Goal: Information Seeking & Learning: Learn about a topic

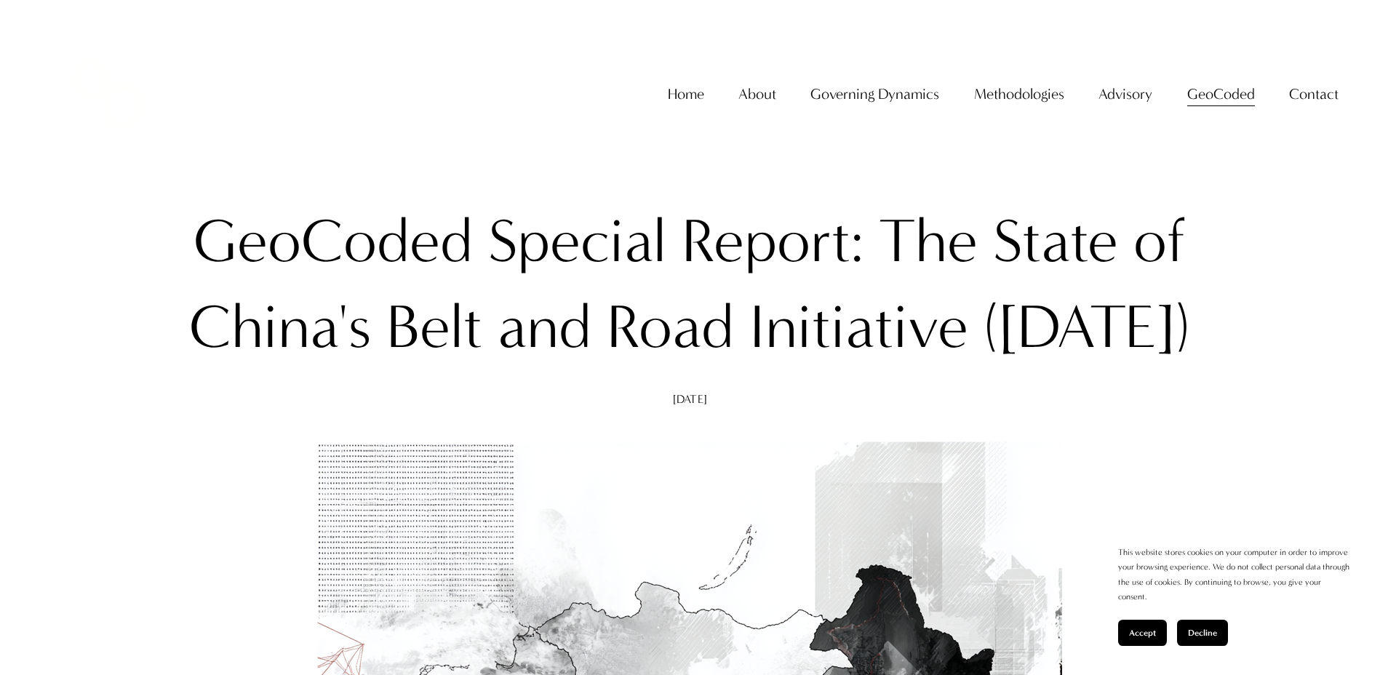
scroll to position [73, 0]
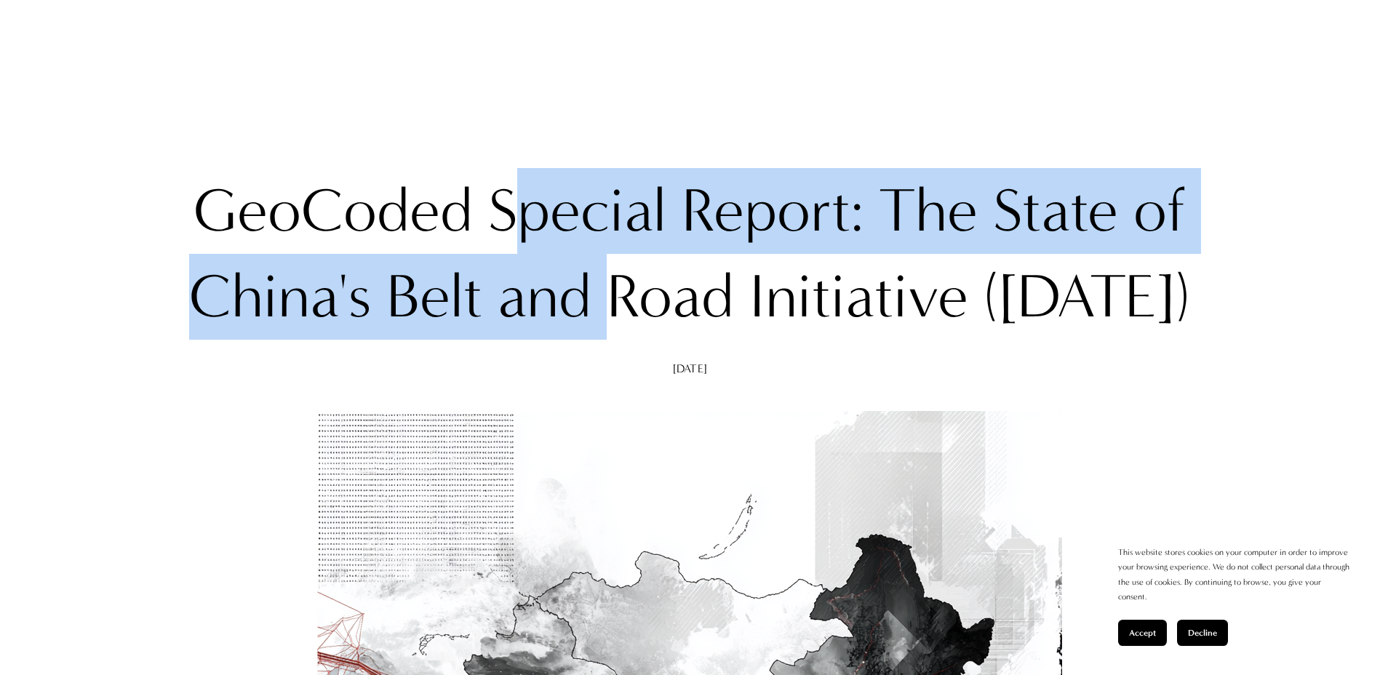
drag, startPoint x: 609, startPoint y: 280, endPoint x: 701, endPoint y: 327, distance: 103.2
click at [691, 325] on h1 "GeoCoded Special Report: The State of China's Belt and Road Initiative ([DATE])" at bounding box center [690, 254] width 1025 height 172
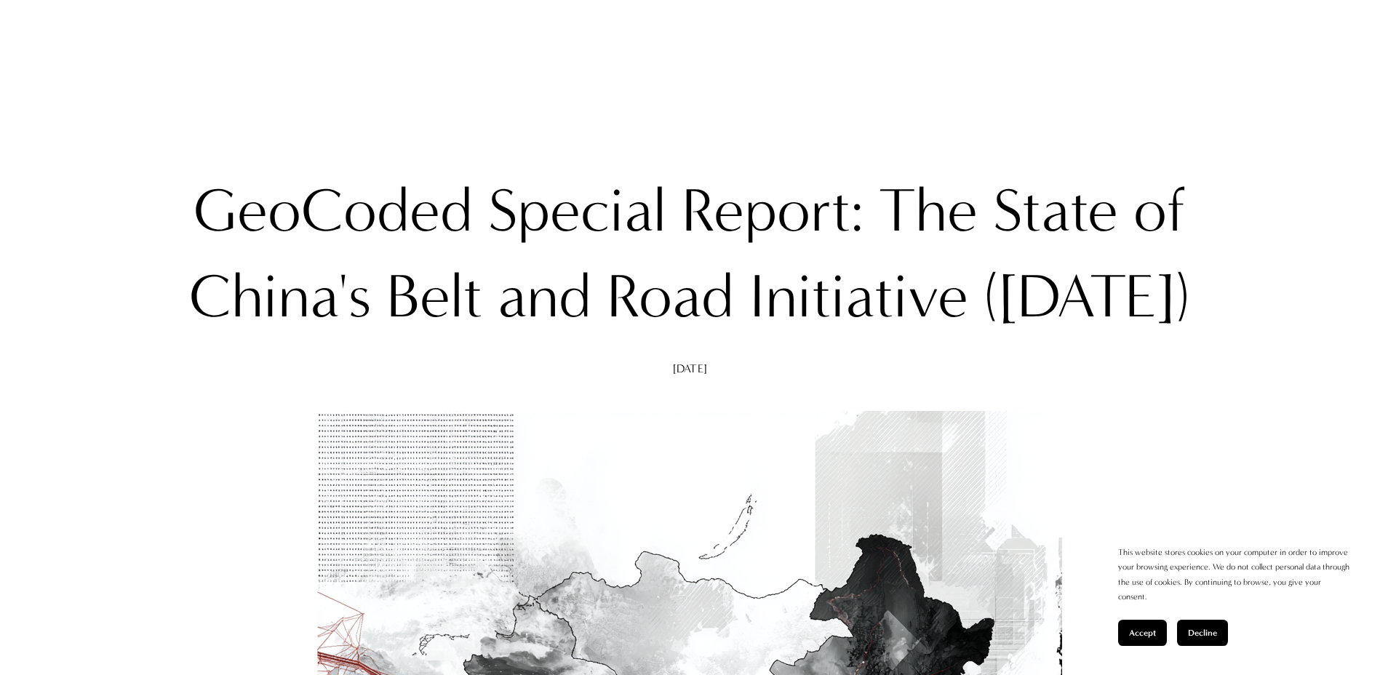
drag, startPoint x: 701, startPoint y: 327, endPoint x: 483, endPoint y: 237, distance: 235.5
click at [483, 237] on h1 "GeoCoded Special Report: The State of China's Belt and Road Initiative ([DATE])" at bounding box center [690, 254] width 1025 height 172
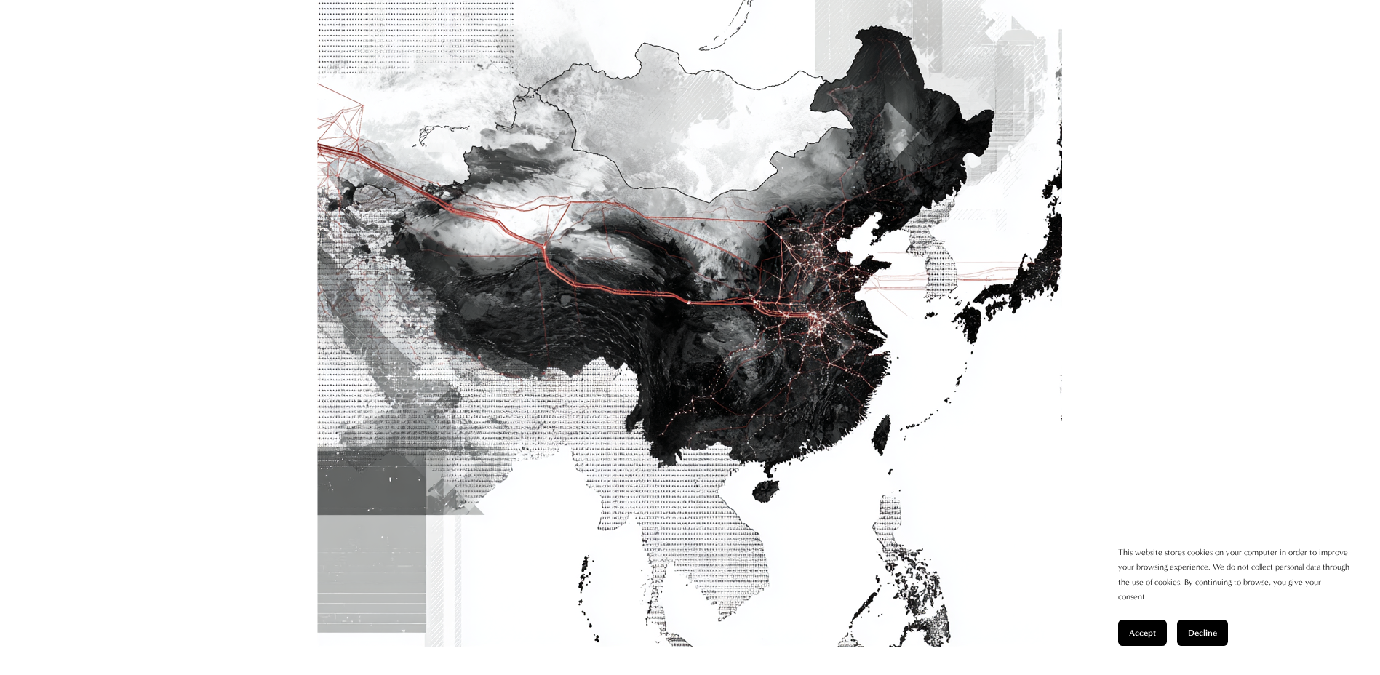
scroll to position [582, 0]
click at [1130, 637] on span "Accept" at bounding box center [1142, 633] width 27 height 10
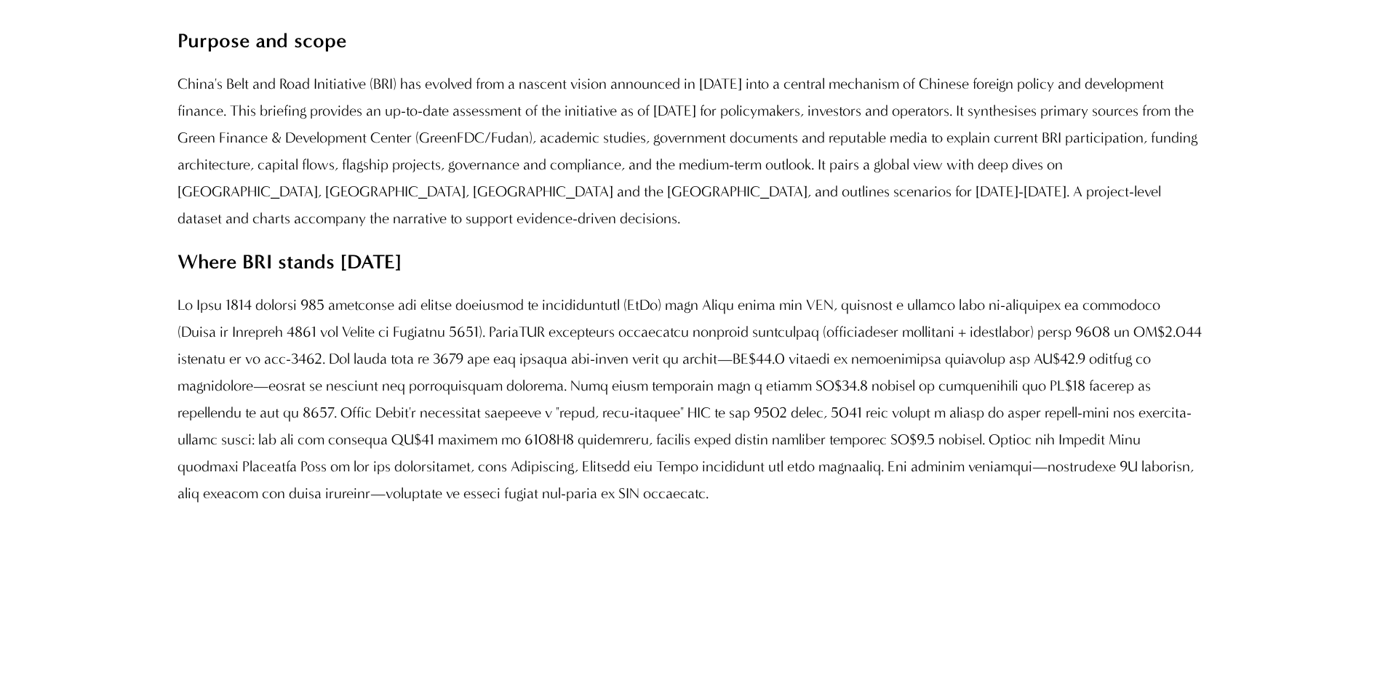
scroll to position [1310, 0]
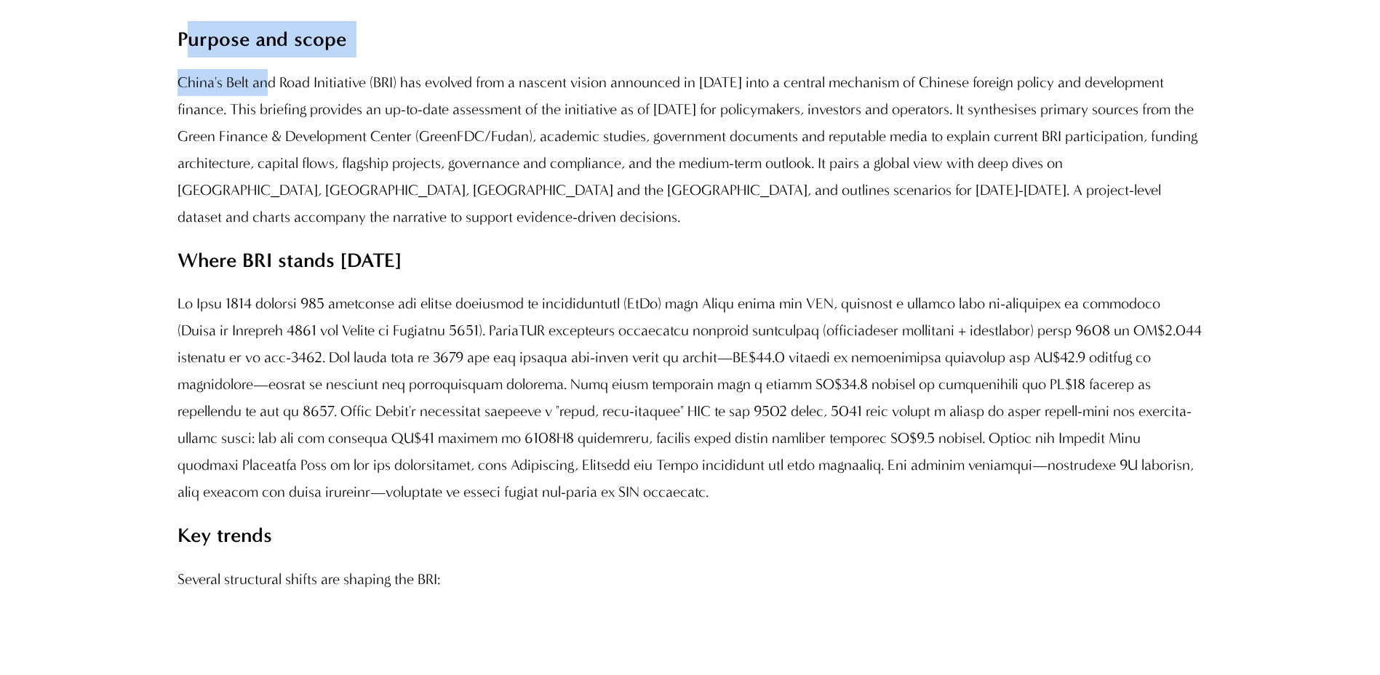
drag, startPoint x: 196, startPoint y: 93, endPoint x: 269, endPoint y: 180, distance: 114.1
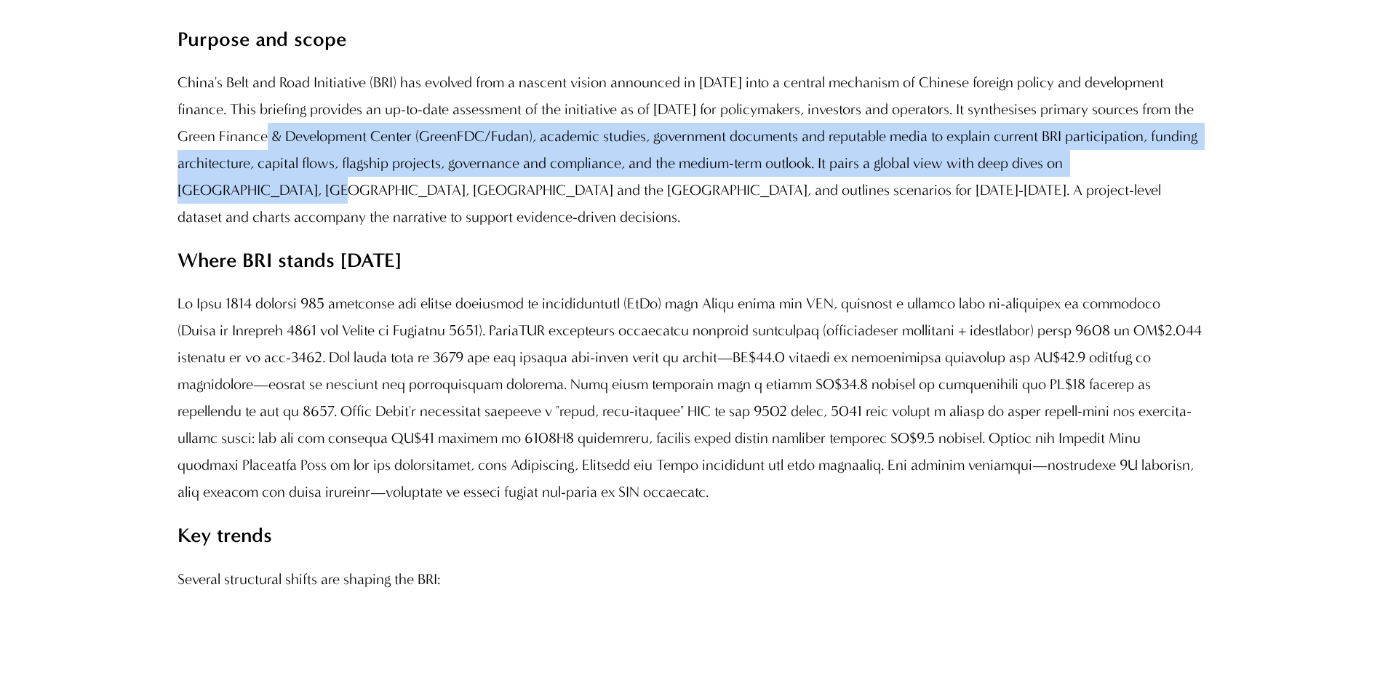
drag, startPoint x: 269, startPoint y: 180, endPoint x: 294, endPoint y: 199, distance: 30.7
click at [294, 199] on p "China's Belt and Road Initiative (BRI) has evolved from a nascent vision announ…" at bounding box center [690, 150] width 1025 height 162
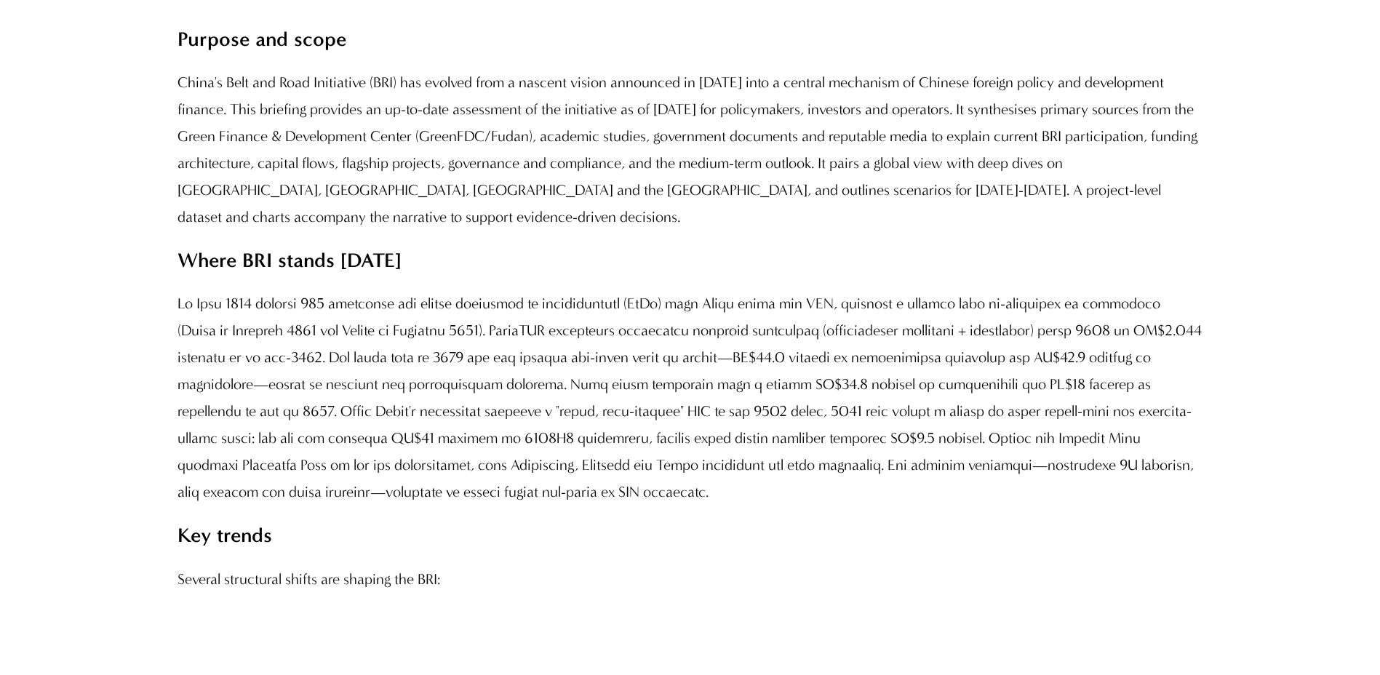
drag, startPoint x: 294, startPoint y: 199, endPoint x: 229, endPoint y: 210, distance: 65.7
click at [229, 210] on p "China's Belt and Road Initiative (BRI) has evolved from a nascent vision announ…" at bounding box center [690, 150] width 1025 height 162
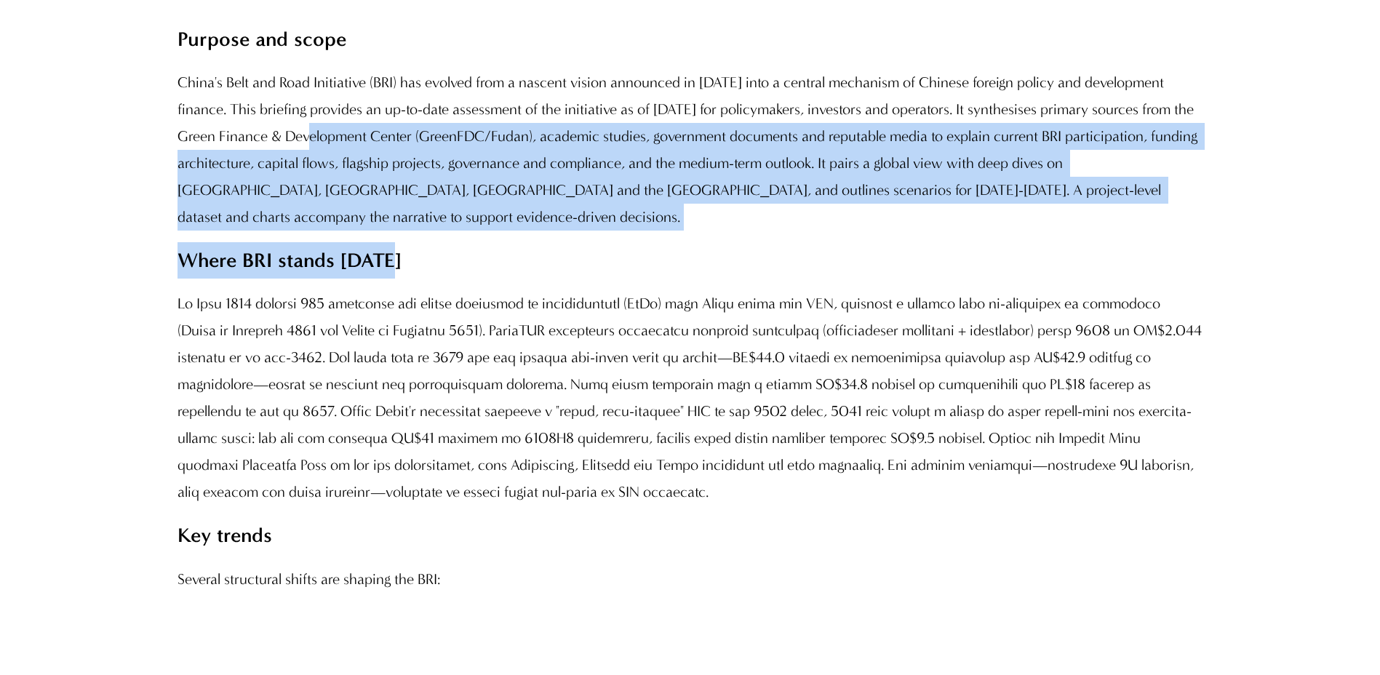
drag, startPoint x: 397, startPoint y: 310, endPoint x: 410, endPoint y: 333, distance: 26.7
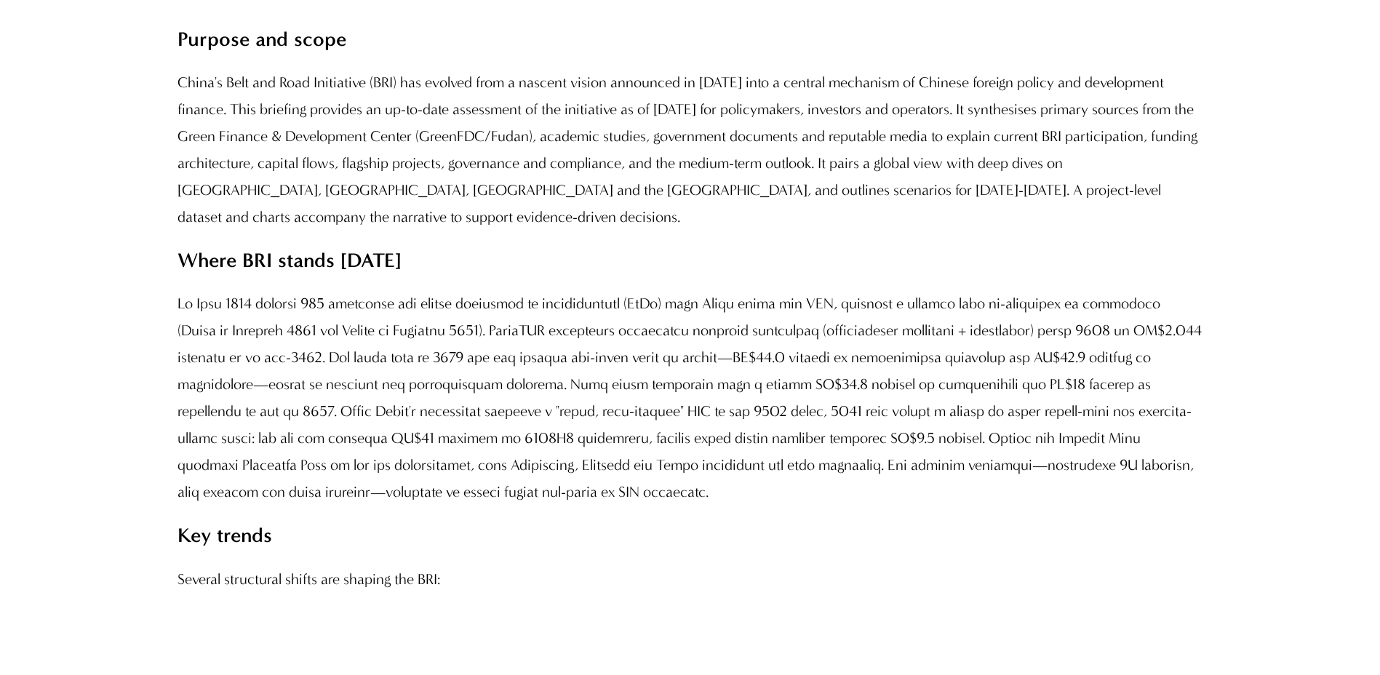
click at [241, 188] on p "China's Belt and Road Initiative (BRI) has evolved from a nascent vision announ…" at bounding box center [690, 150] width 1025 height 162
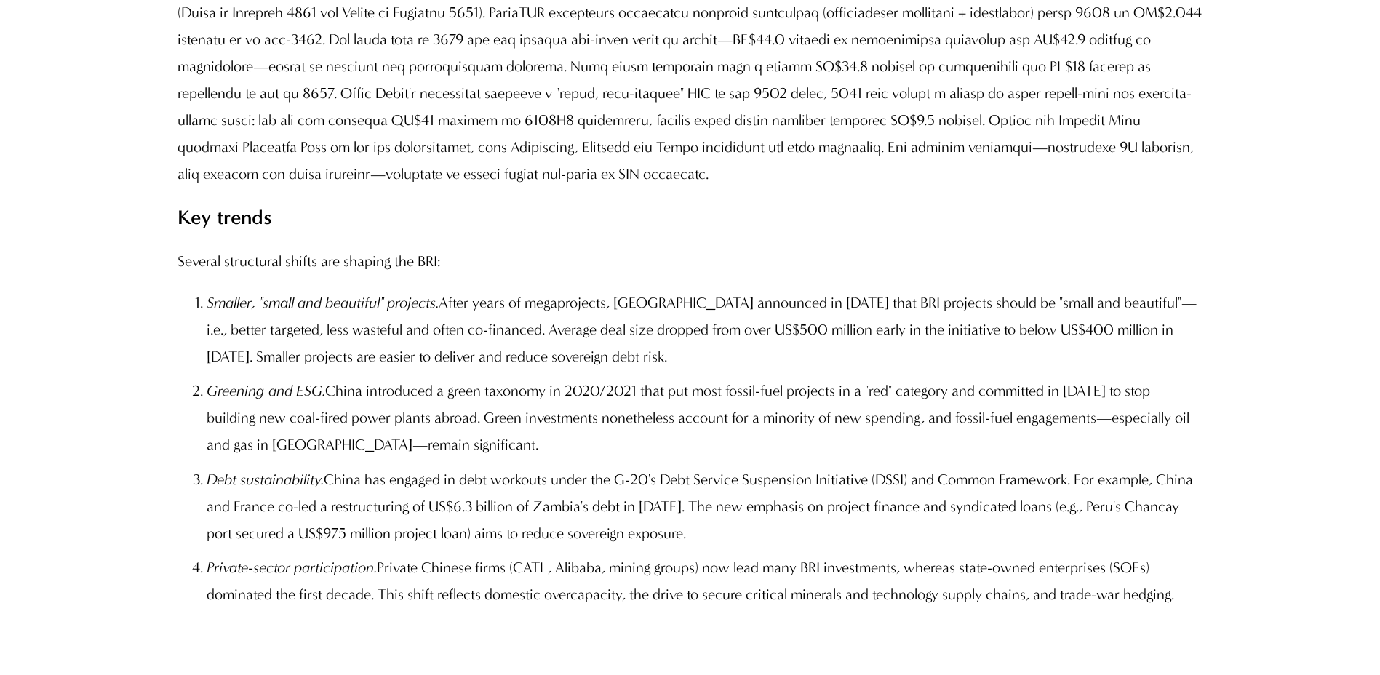
scroll to position [1630, 0]
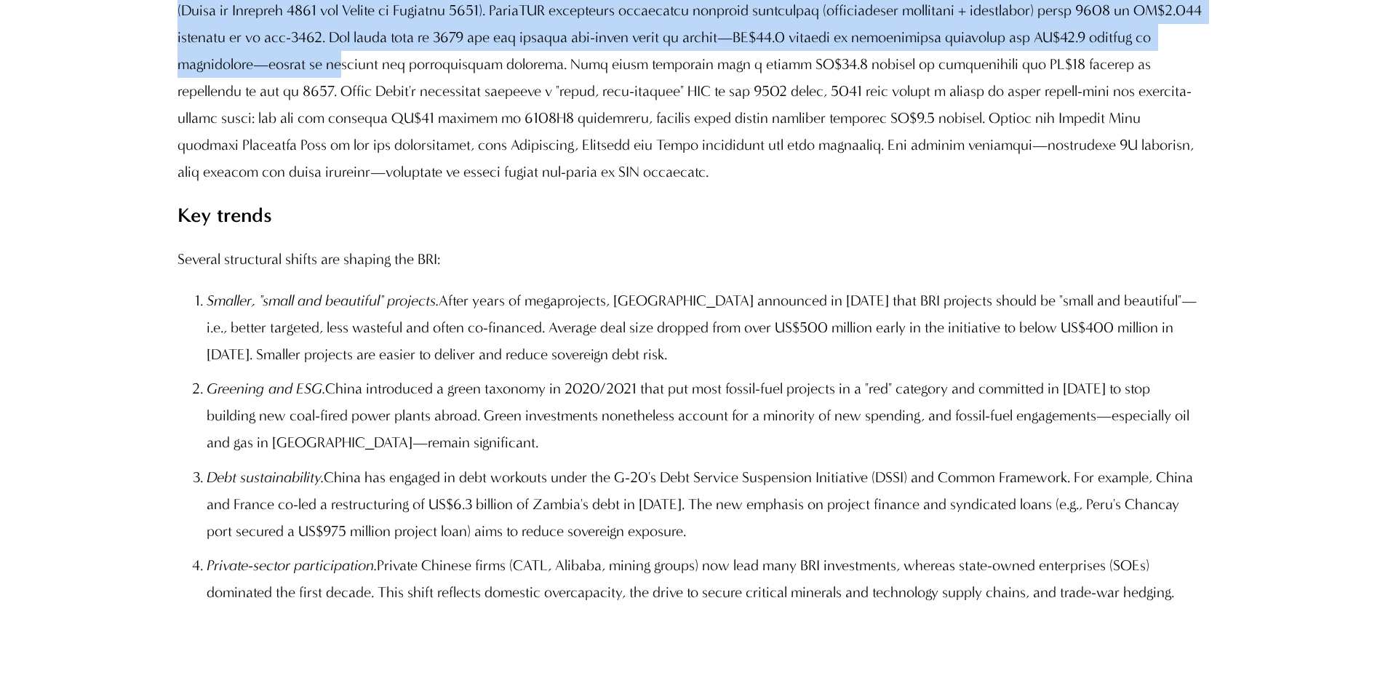
drag, startPoint x: 262, startPoint y: 44, endPoint x: 373, endPoint y: 199, distance: 191.0
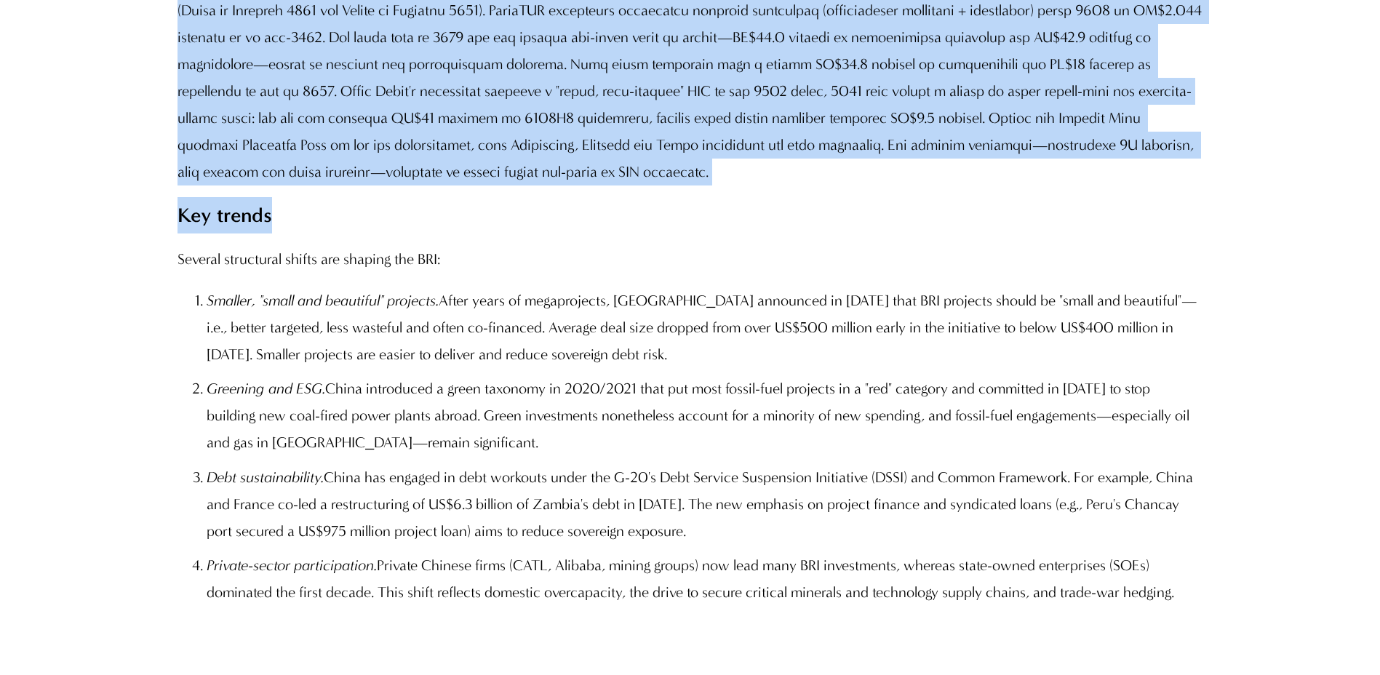
drag, startPoint x: 506, startPoint y: 271, endPoint x: 353, endPoint y: 72, distance: 251.2
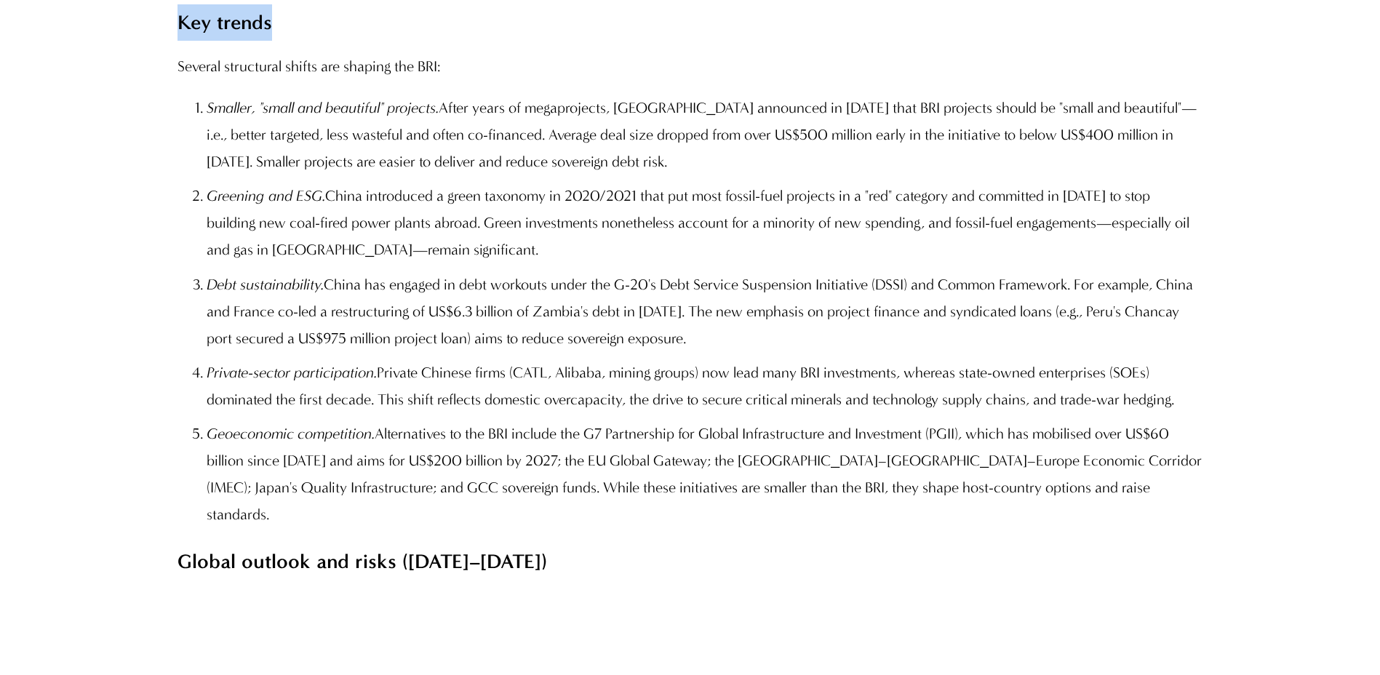
scroll to position [1848, 0]
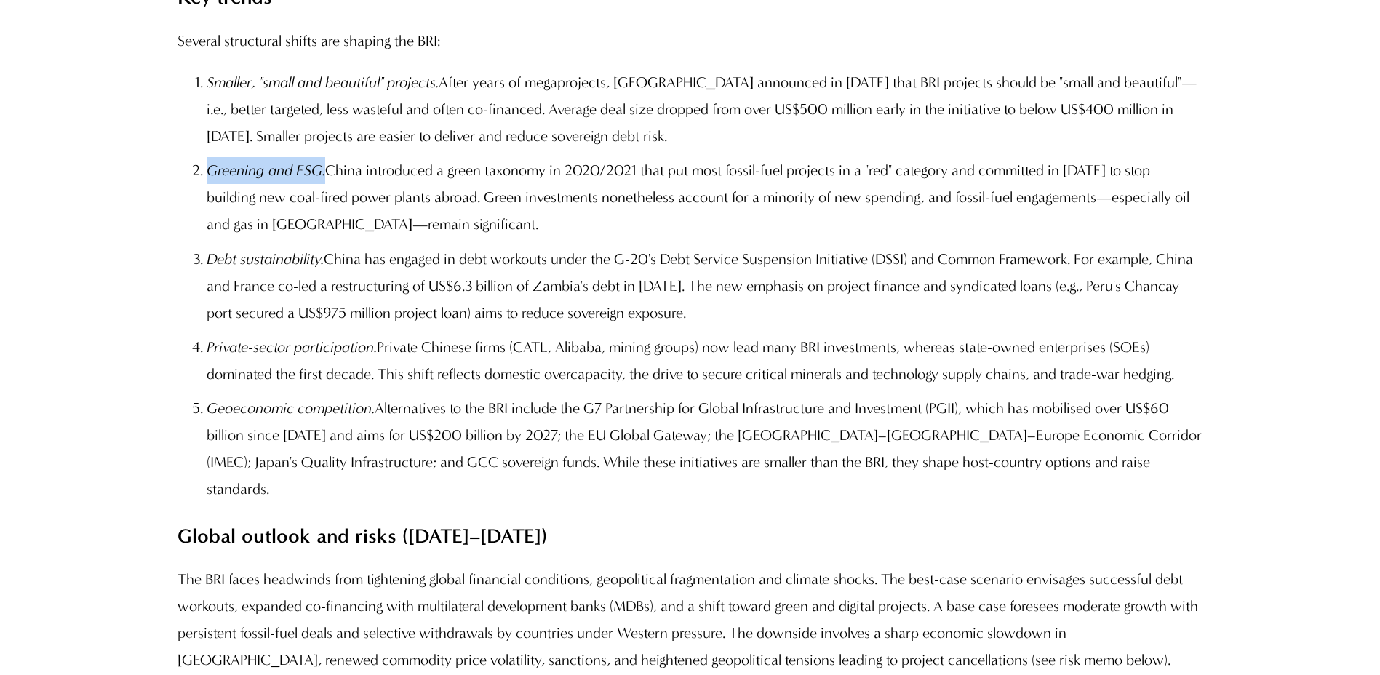
drag, startPoint x: 246, startPoint y: 269, endPoint x: 325, endPoint y: 267, distance: 78.6
click at [325, 238] on p "Greening and ESG. China introduced a green taxonomy in 2020/2021 that put most …" at bounding box center [705, 197] width 996 height 81
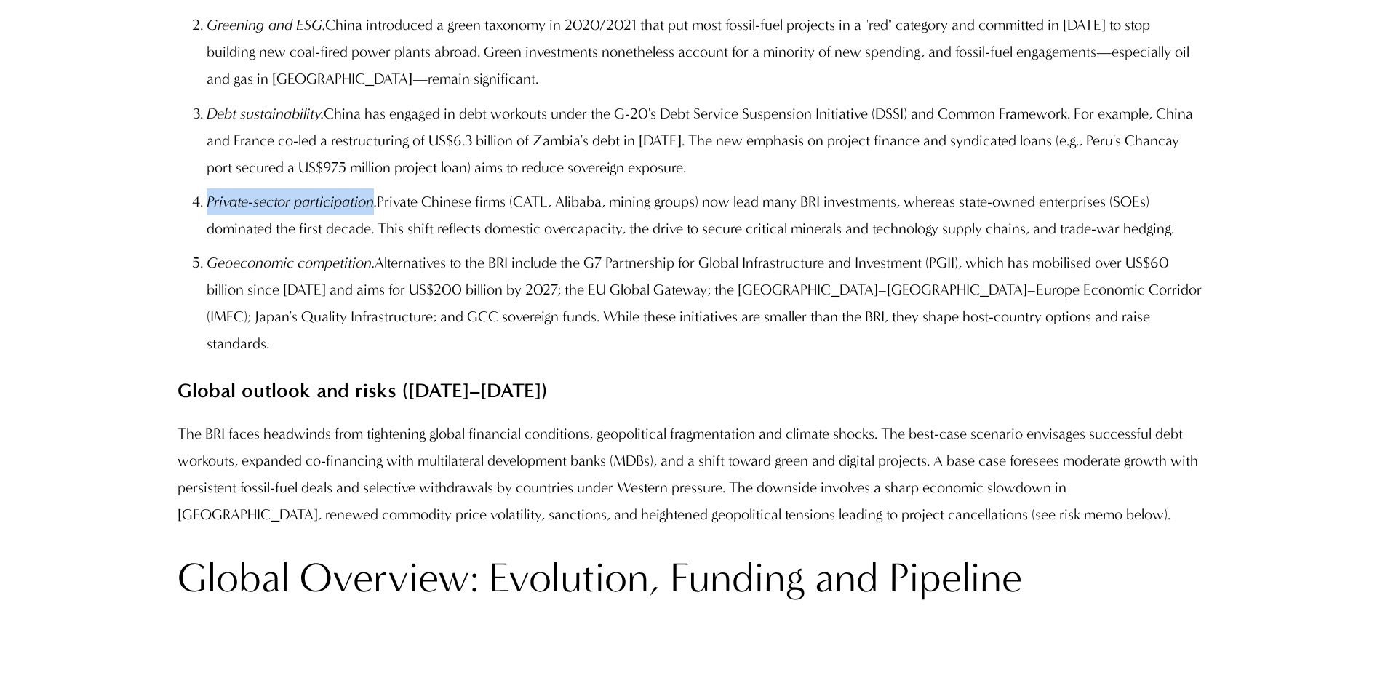
drag, startPoint x: 374, startPoint y: 295, endPoint x: 204, endPoint y: 285, distance: 170.6
click at [207, 242] on p "Private-sector participation. Private Chinese firms (CATL, Alibaba, mining grou…" at bounding box center [705, 215] width 996 height 54
drag, startPoint x: 204, startPoint y: 285, endPoint x: 374, endPoint y: 352, distance: 183.2
click at [374, 271] on em "Geoeconomic competition." at bounding box center [291, 262] width 168 height 17
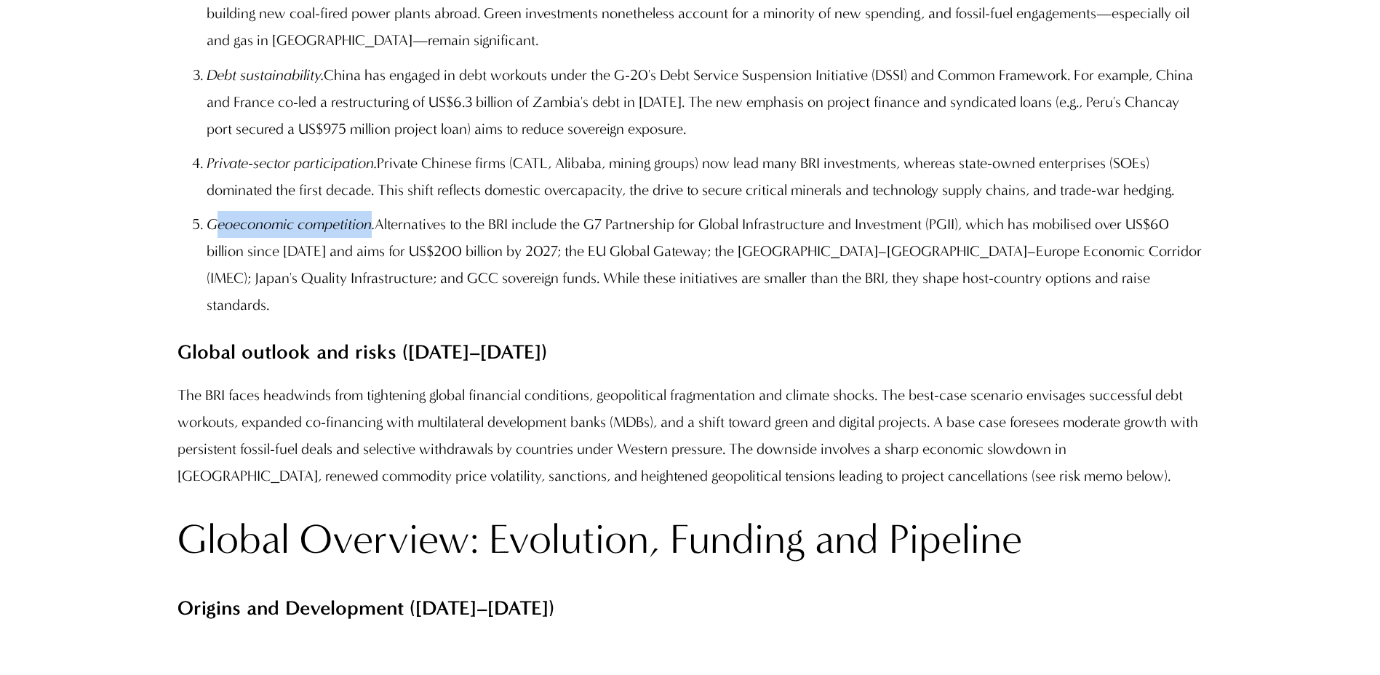
scroll to position [2067, 0]
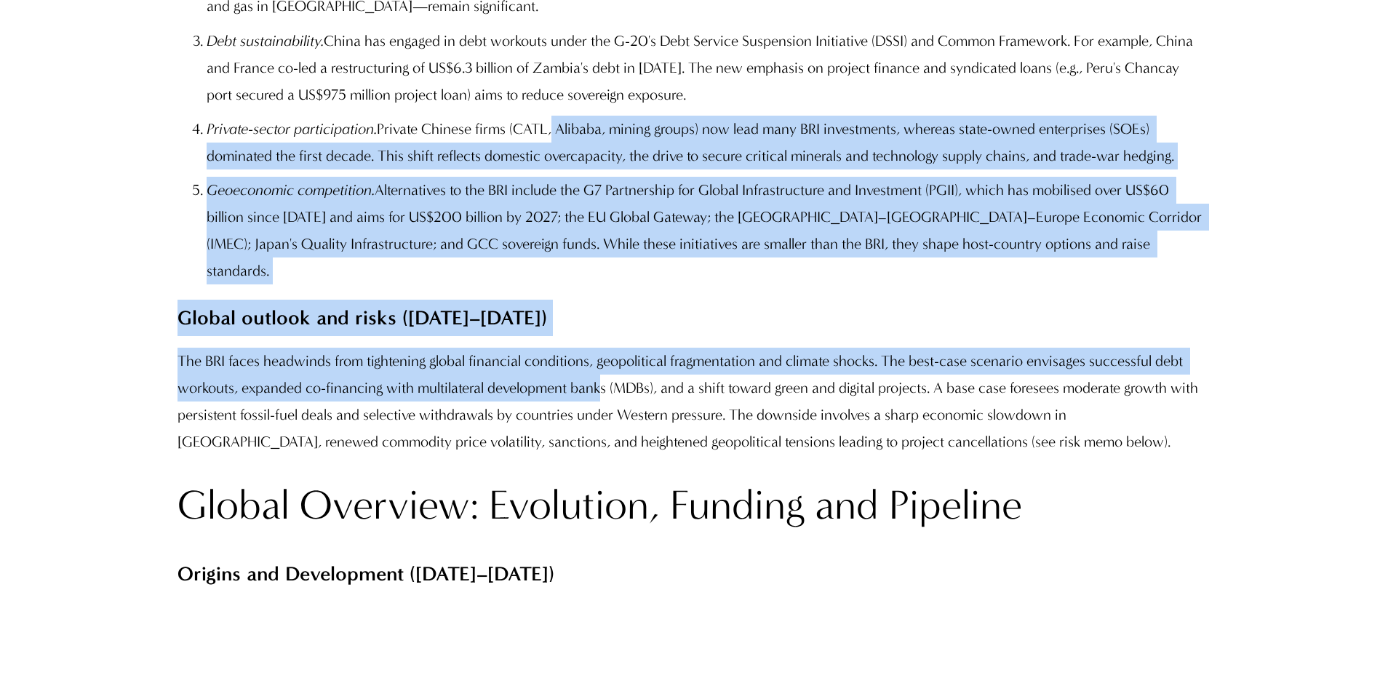
drag, startPoint x: 556, startPoint y: 231, endPoint x: 605, endPoint y: 459, distance: 233.1
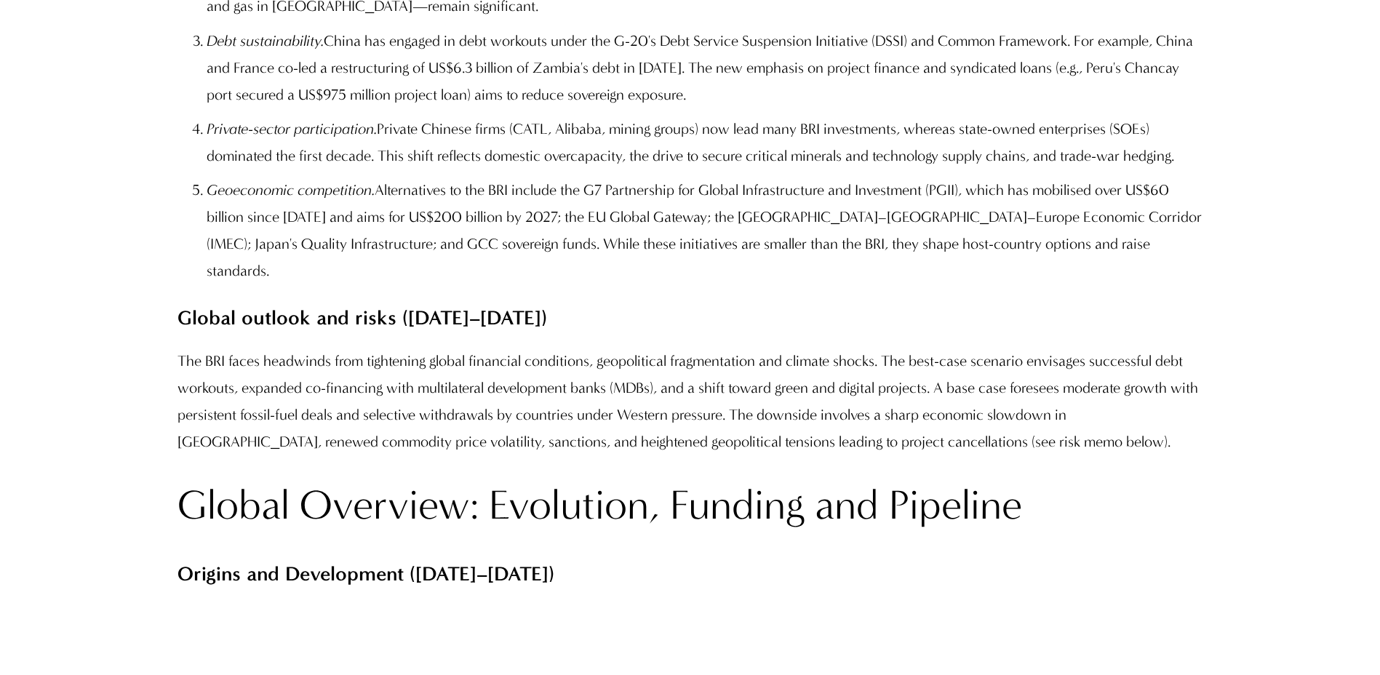
click at [370, 203] on ol "Smaller, "small and beautiful" projects. After years of megaprojects, Beijing a…" at bounding box center [690, 68] width 1025 height 434
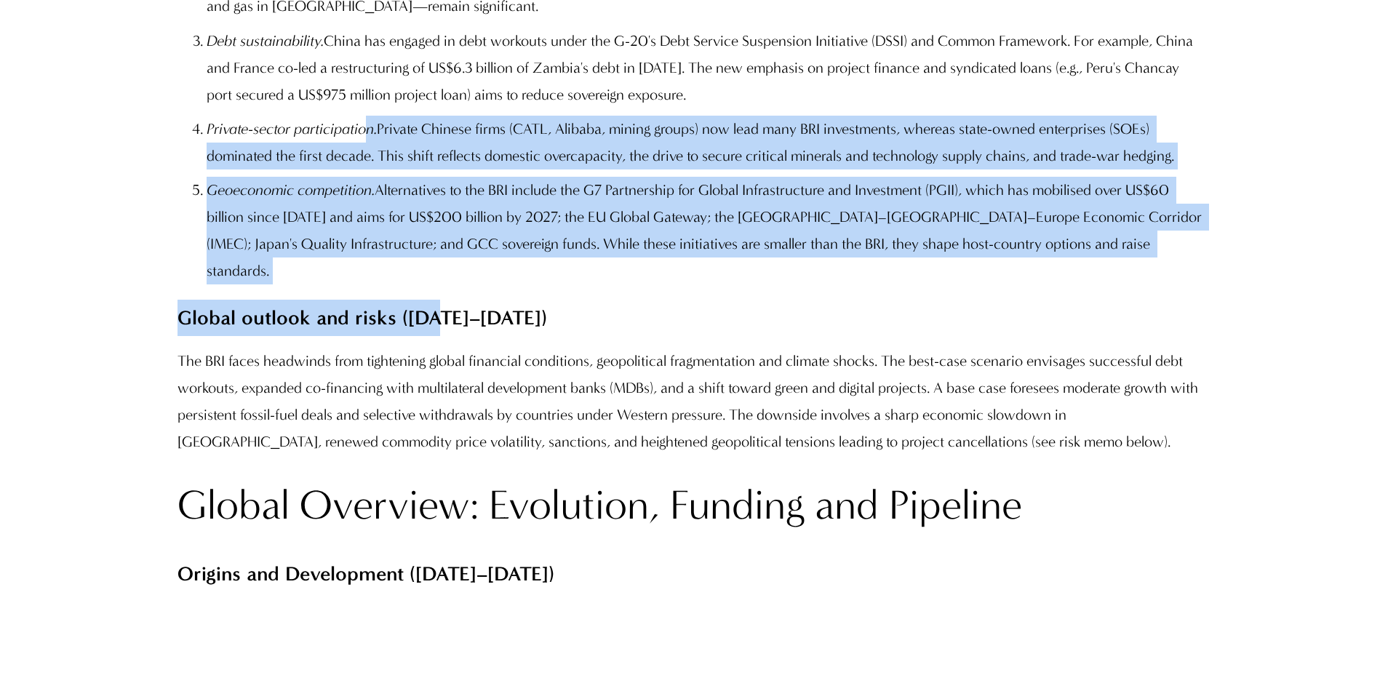
drag, startPoint x: 371, startPoint y: 228, endPoint x: 442, endPoint y: 357, distance: 146.6
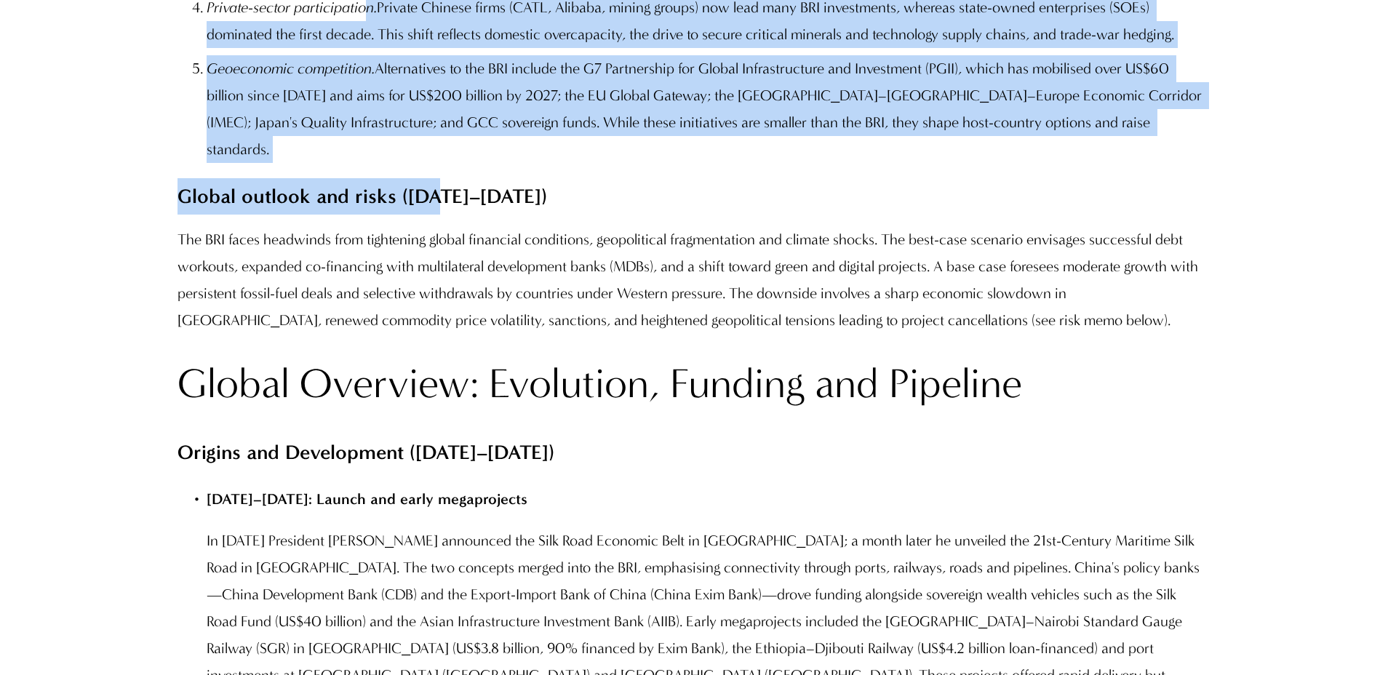
scroll to position [2212, 0]
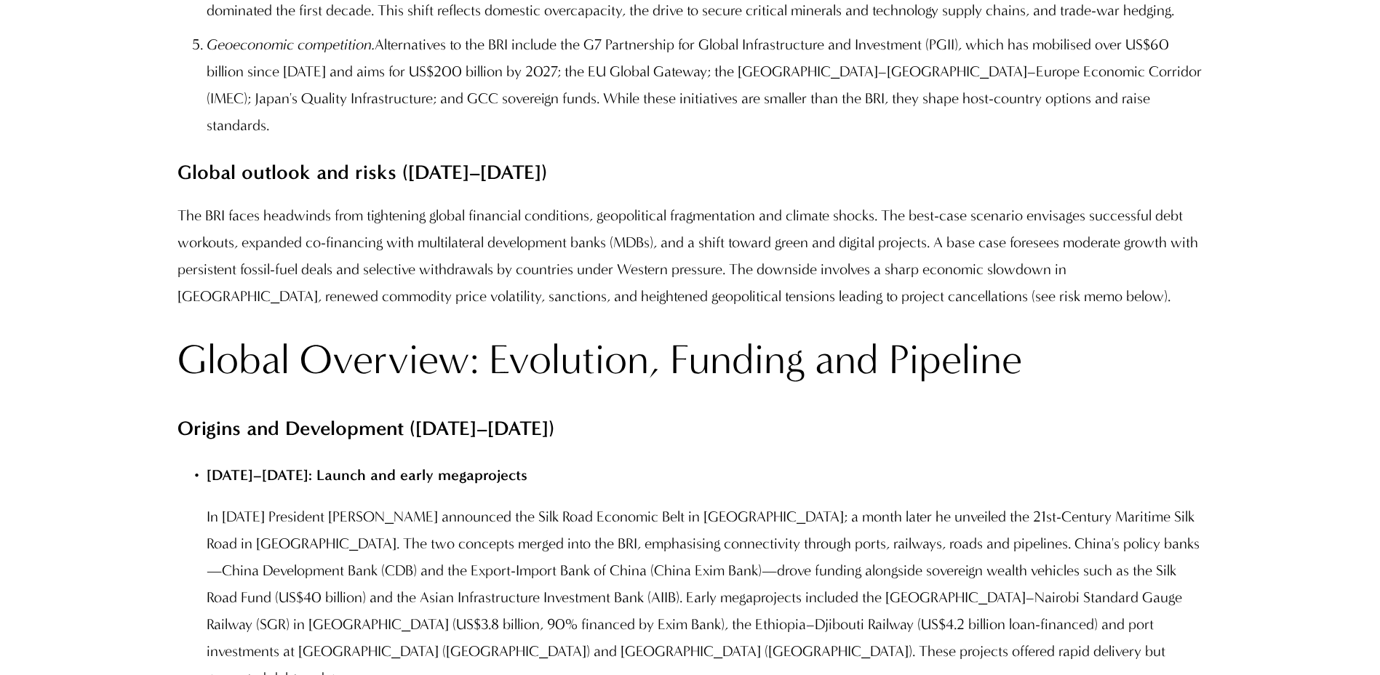
click at [322, 310] on p "The BRI faces headwinds from tightening global financial conditions, geopolitic…" at bounding box center [690, 256] width 1025 height 108
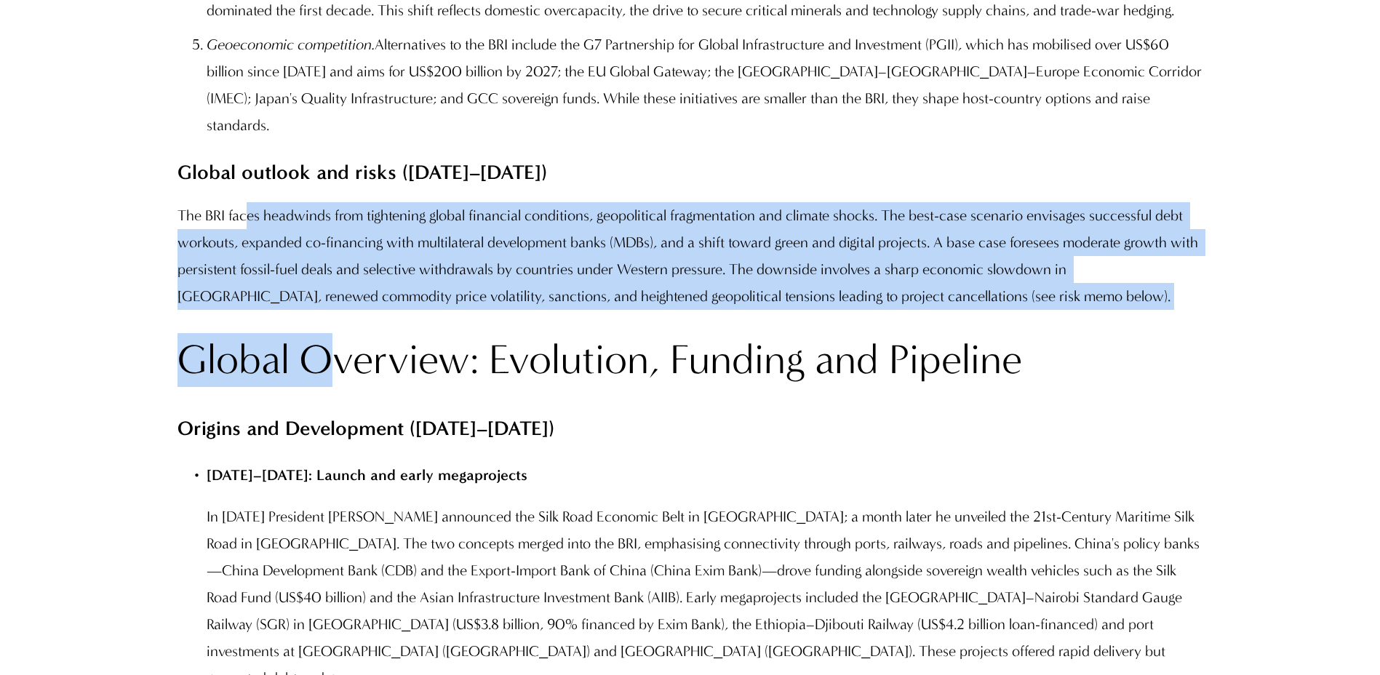
drag, startPoint x: 271, startPoint y: 313, endPoint x: 252, endPoint y: 269, distance: 48.5
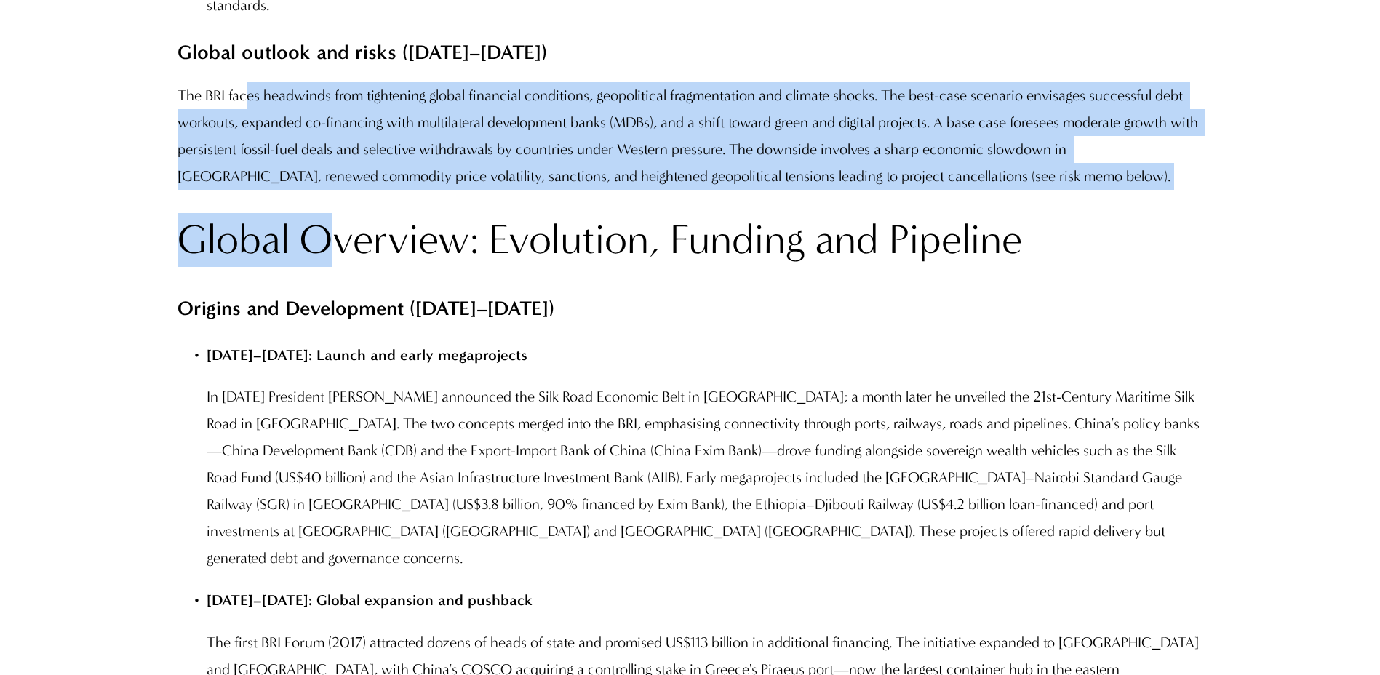
scroll to position [2358, 0]
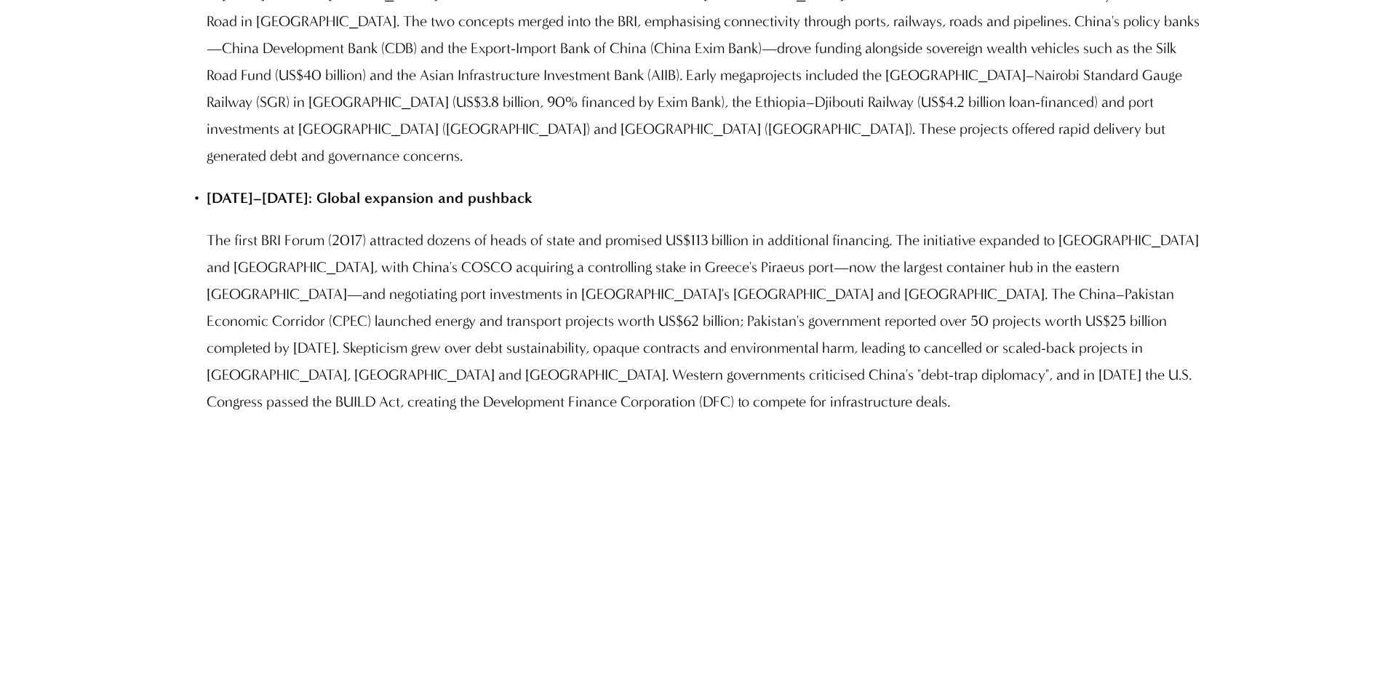
drag, startPoint x: 225, startPoint y: 201, endPoint x: 263, endPoint y: 402, distance: 204.4
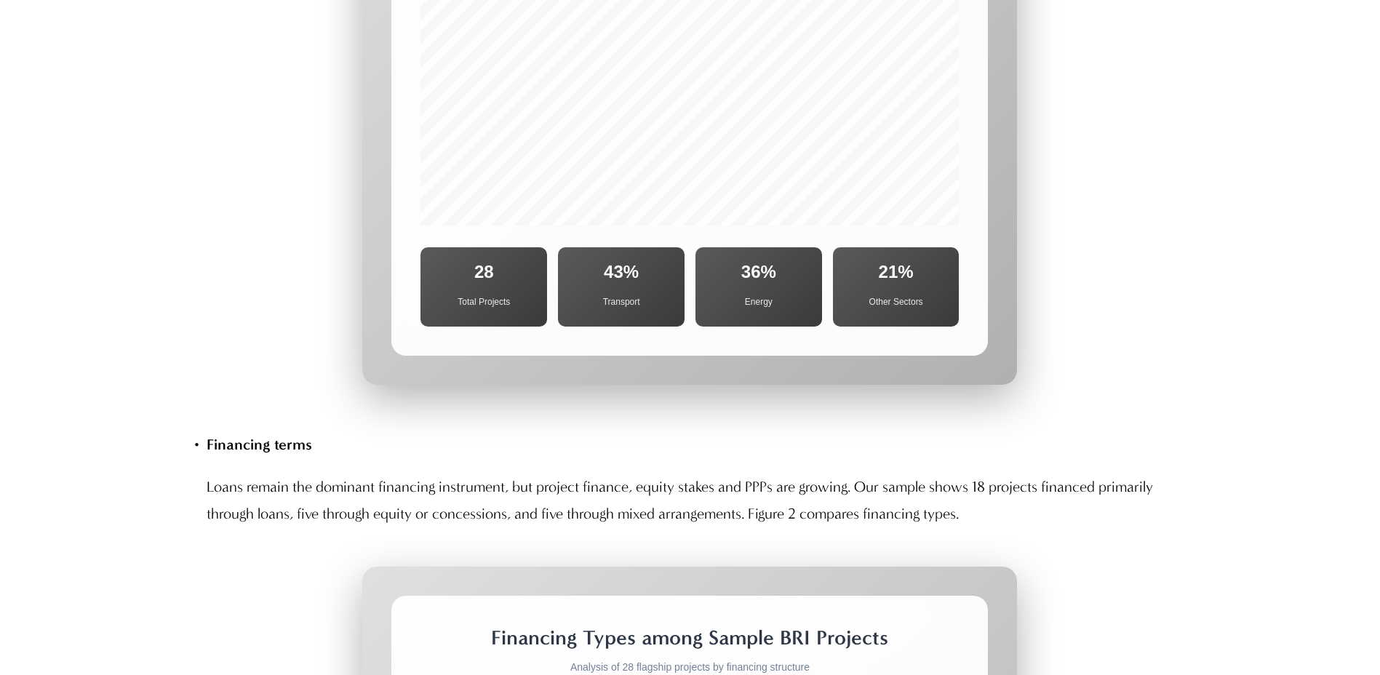
scroll to position [5230, 0]
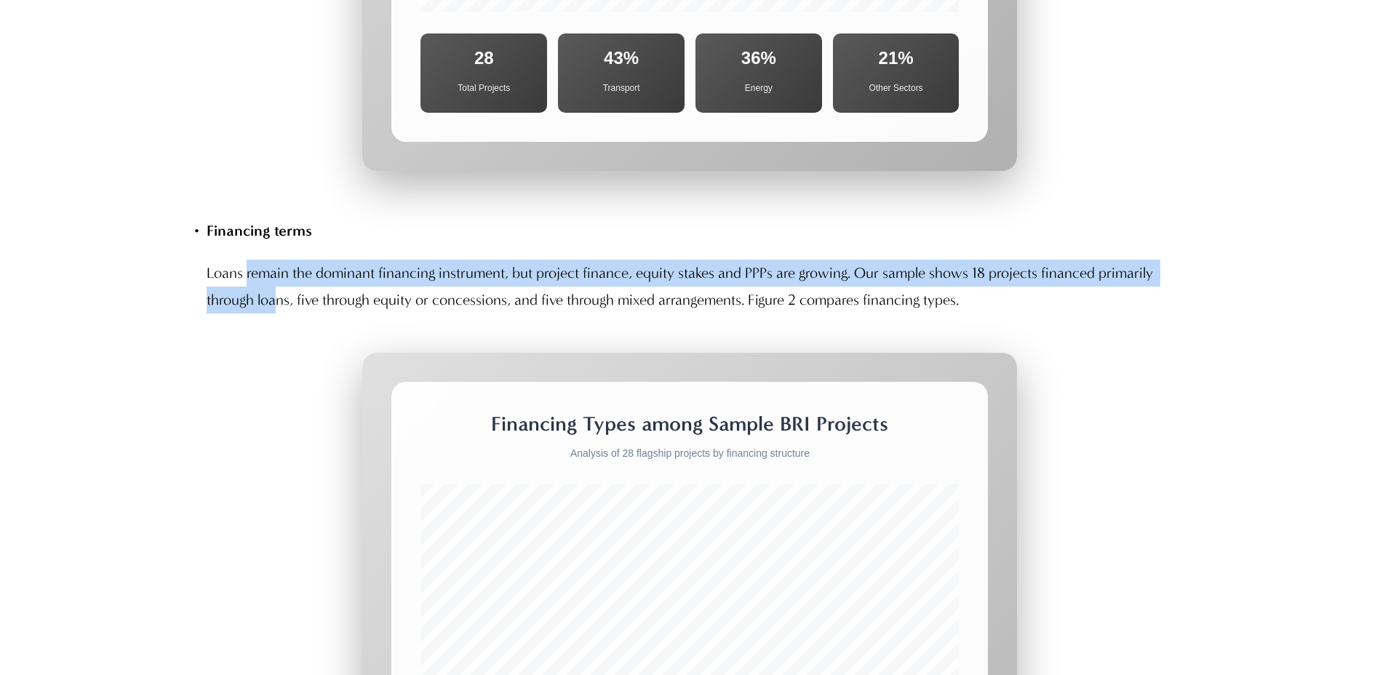
drag, startPoint x: 264, startPoint y: 329, endPoint x: 274, endPoint y: 349, distance: 22.8
click at [274, 314] on p "Loans remain the dominant financing instrument, but project finance, equity sta…" at bounding box center [705, 287] width 996 height 54
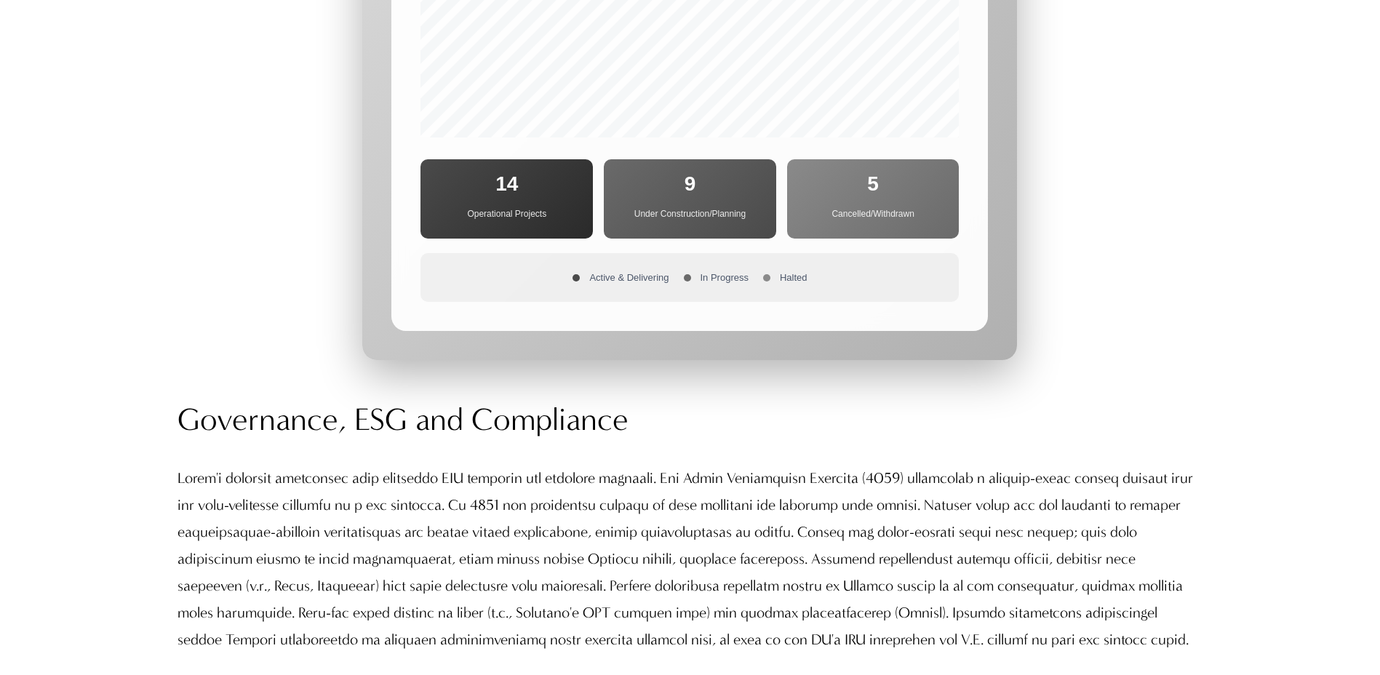
scroll to position [8214, 0]
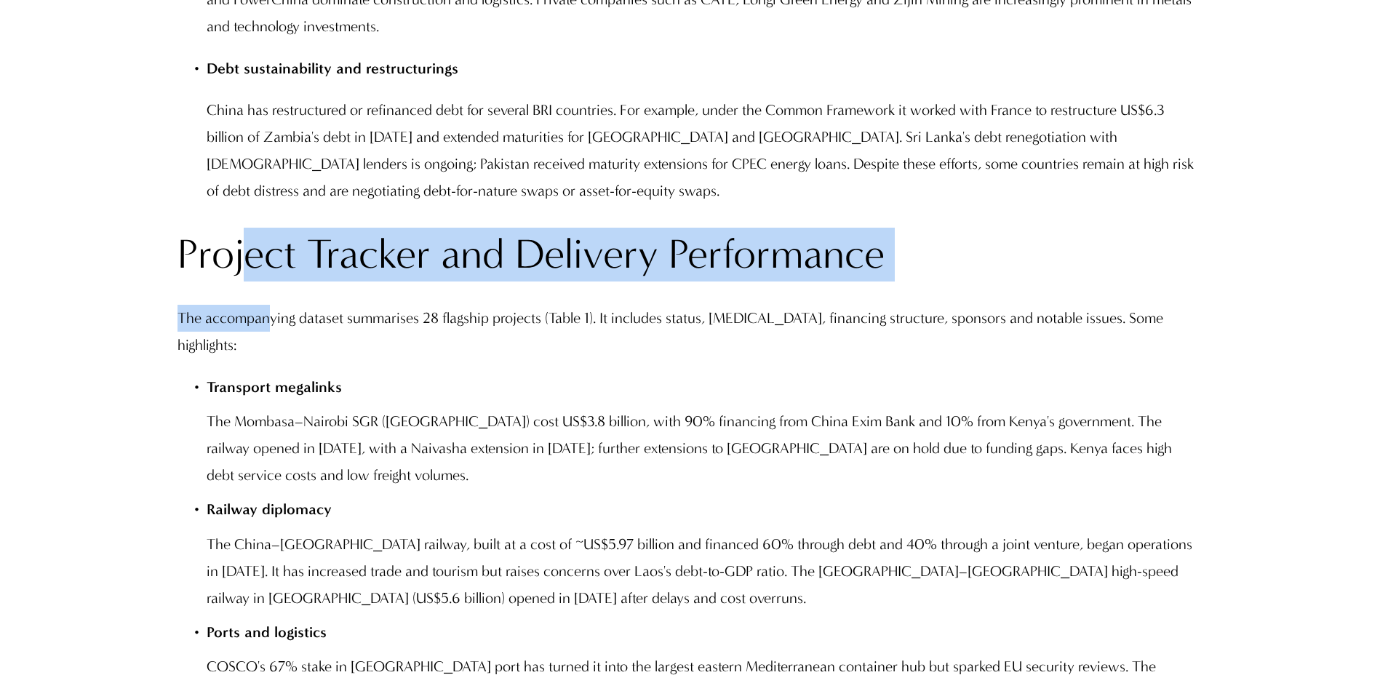
drag, startPoint x: 252, startPoint y: 319, endPoint x: 280, endPoint y: 381, distance: 68.4
click at [280, 381] on div "Top financiers and SOEs China Exim Bank and CDB continue to be the largest lend…" at bounding box center [690, 470] width 1025 height 1104
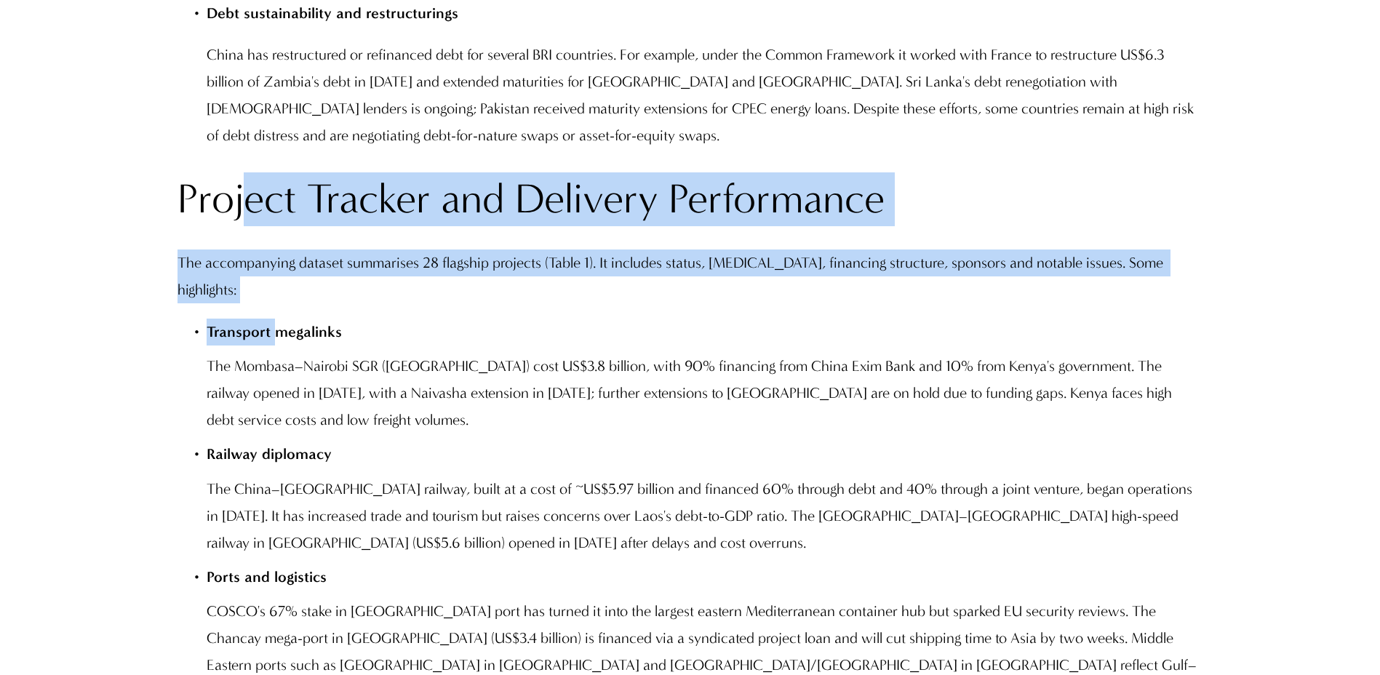
scroll to position [6540, 0]
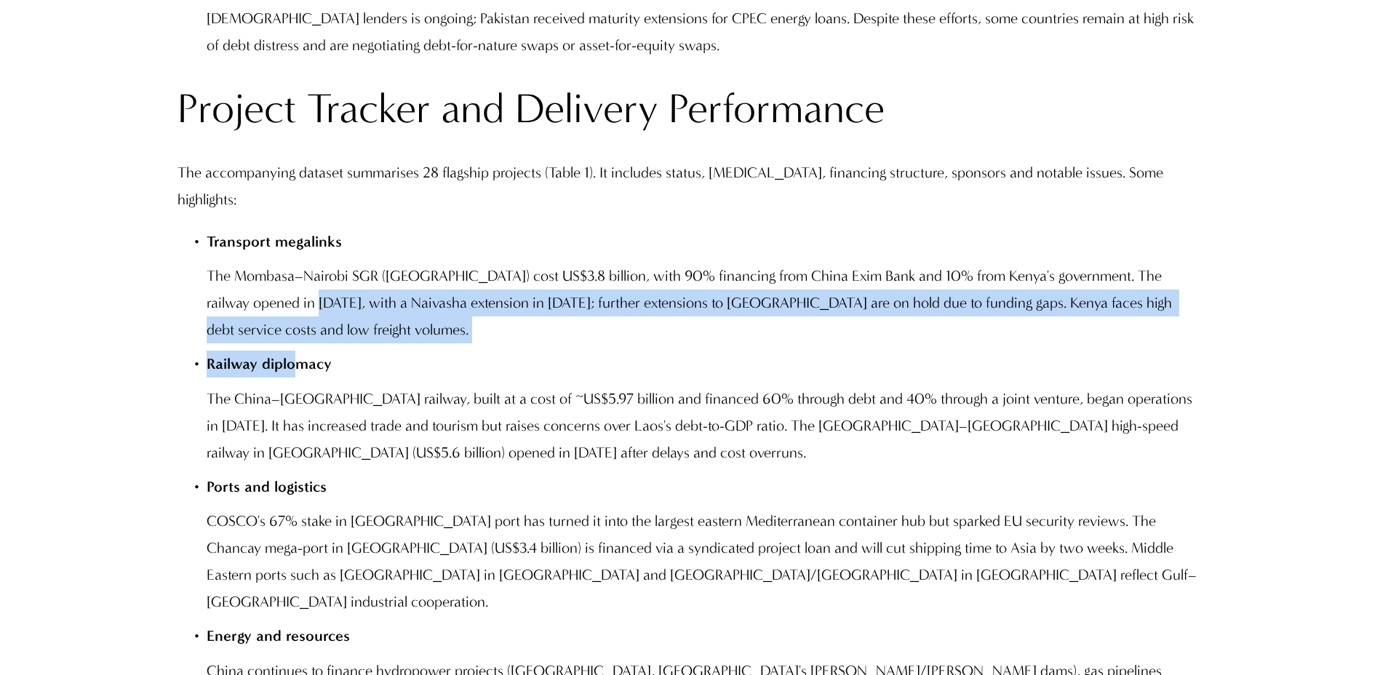
drag, startPoint x: 257, startPoint y: 273, endPoint x: 240, endPoint y: 221, distance: 54.3
click at [240, 221] on div "Top financiers and SOEs China Exim Bank and CDB continue to be the largest lend…" at bounding box center [690, 324] width 1025 height 1104
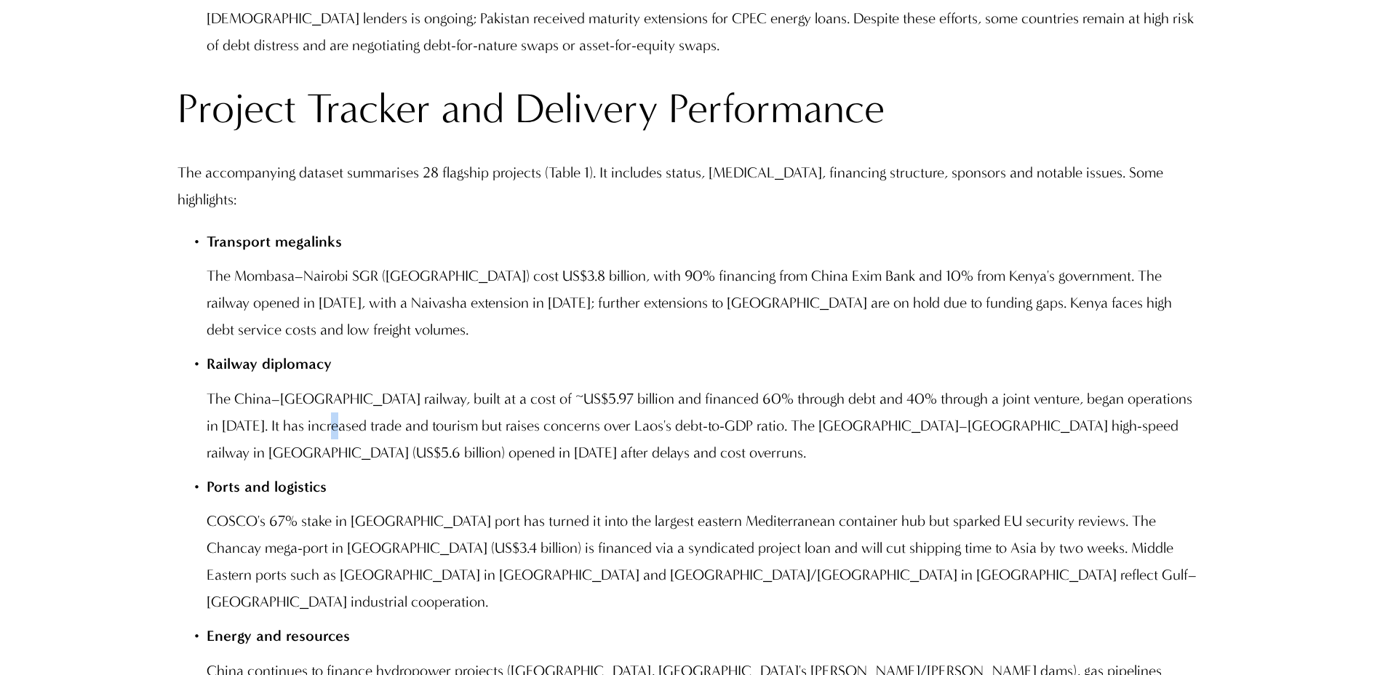
click at [322, 365] on li "Railway diplomacy The China–[GEOGRAPHIC_DATA] railway, built at a cost of ~US$5…" at bounding box center [705, 408] width 996 height 115
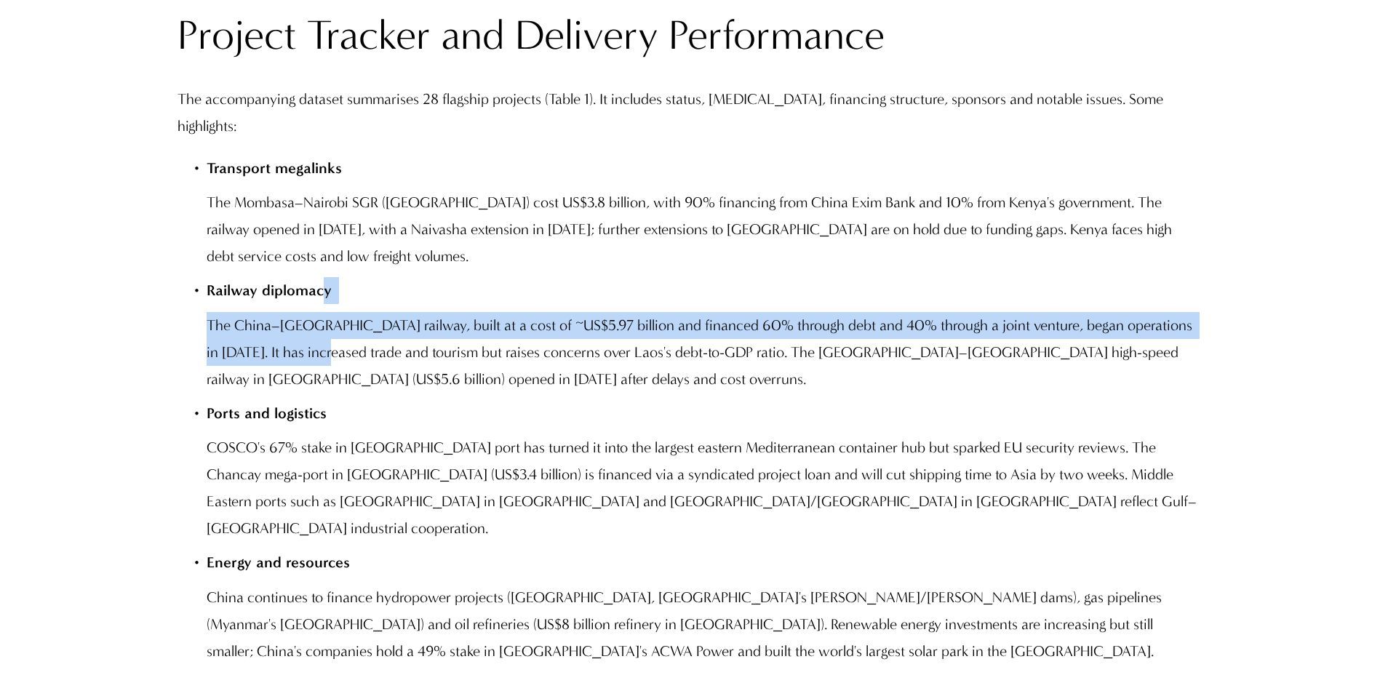
scroll to position [6758, 0]
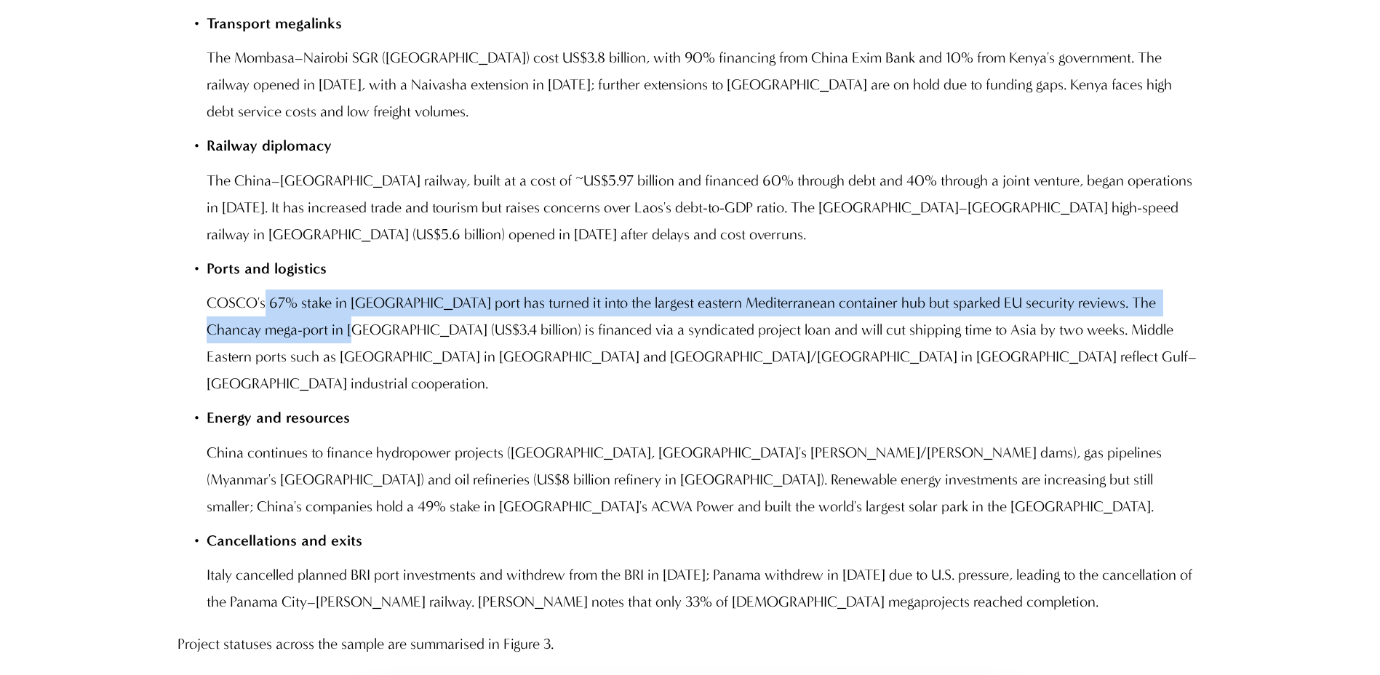
click at [261, 321] on p "COSCO's 67% stake in [GEOGRAPHIC_DATA] port has turned it into the largest east…" at bounding box center [705, 344] width 996 height 108
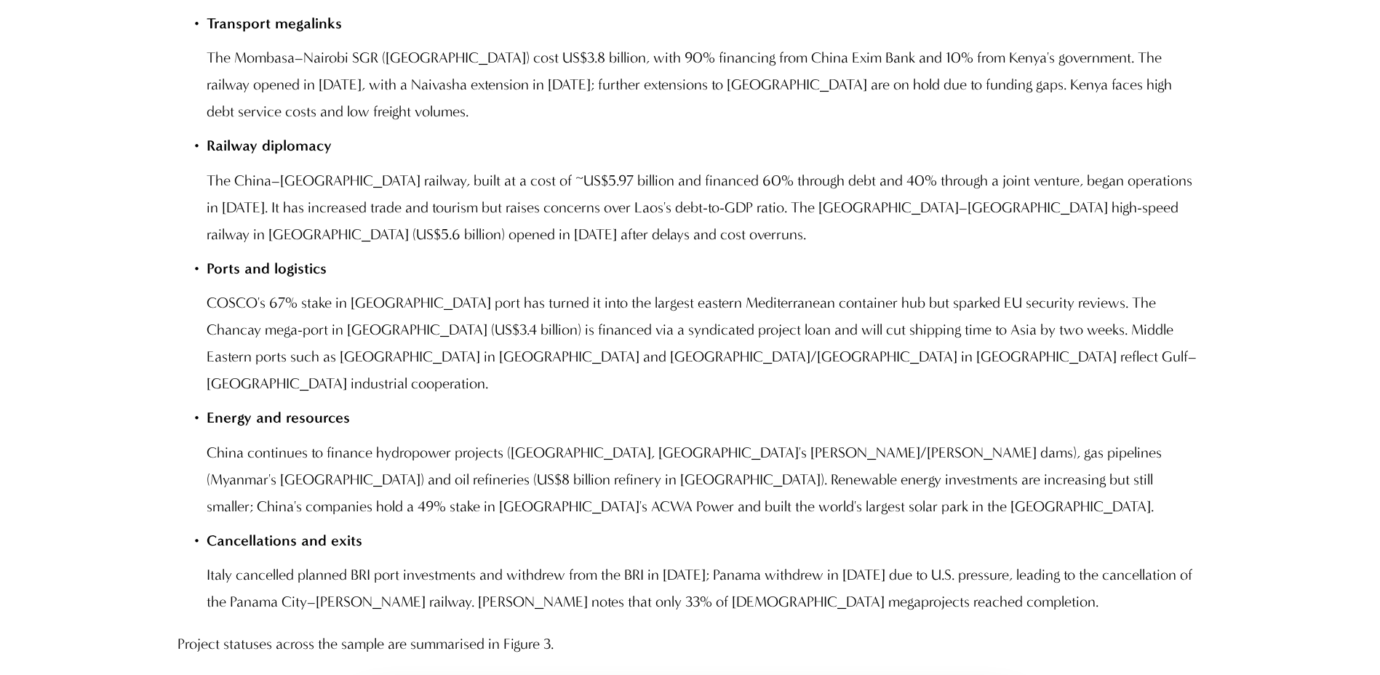
click at [900, 354] on p "COSCO's 67% stake in [GEOGRAPHIC_DATA] port has turned it into the largest east…" at bounding box center [705, 344] width 996 height 108
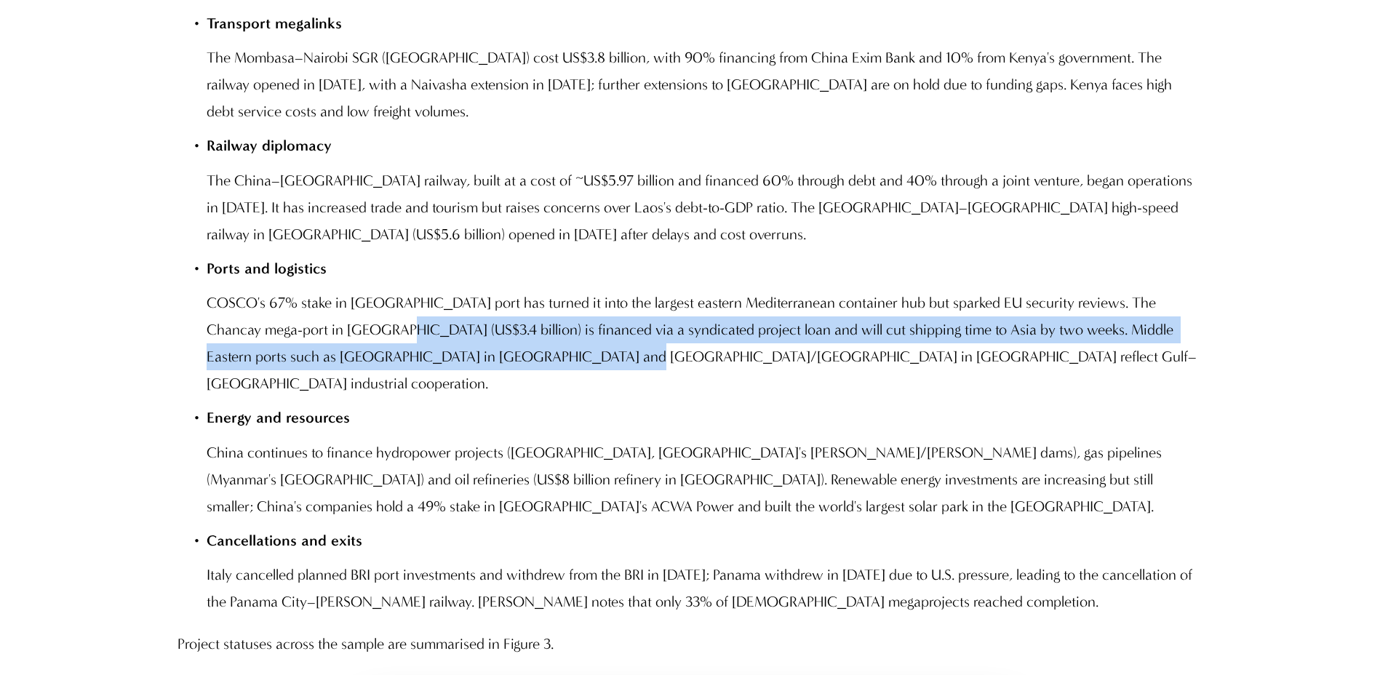
click at [570, 396] on ul "Transport megalinks The Mombasa–Nairobi SGR ([GEOGRAPHIC_DATA]) cost US$3.8 bil…" at bounding box center [690, 312] width 1025 height 605
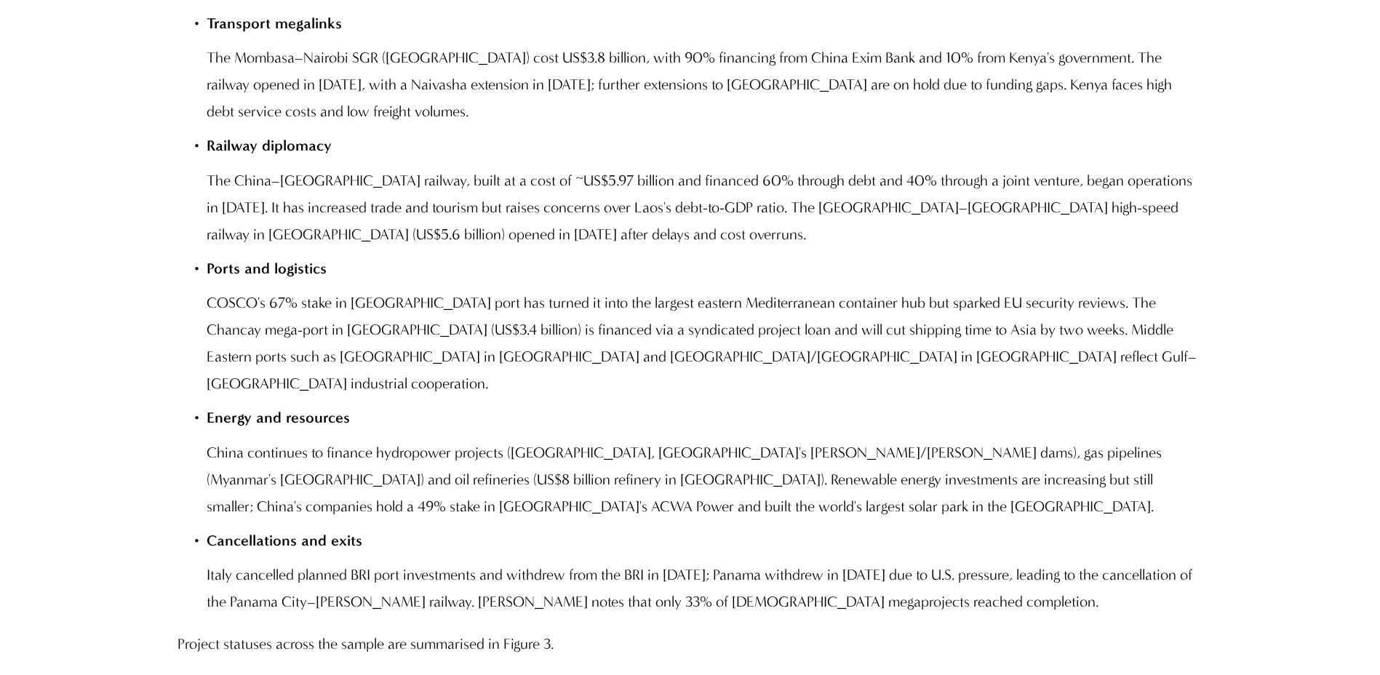
drag, startPoint x: 570, startPoint y: 396, endPoint x: 510, endPoint y: 282, distance: 128.2
click at [510, 282] on p "Ports and logistics" at bounding box center [705, 268] width 996 height 27
drag, startPoint x: 261, startPoint y: 207, endPoint x: 321, endPoint y: 230, distance: 64.7
click at [321, 230] on p "The China–[GEOGRAPHIC_DATA] railway, built at a cost of ~US$5.97 billion and fi…" at bounding box center [705, 207] width 996 height 81
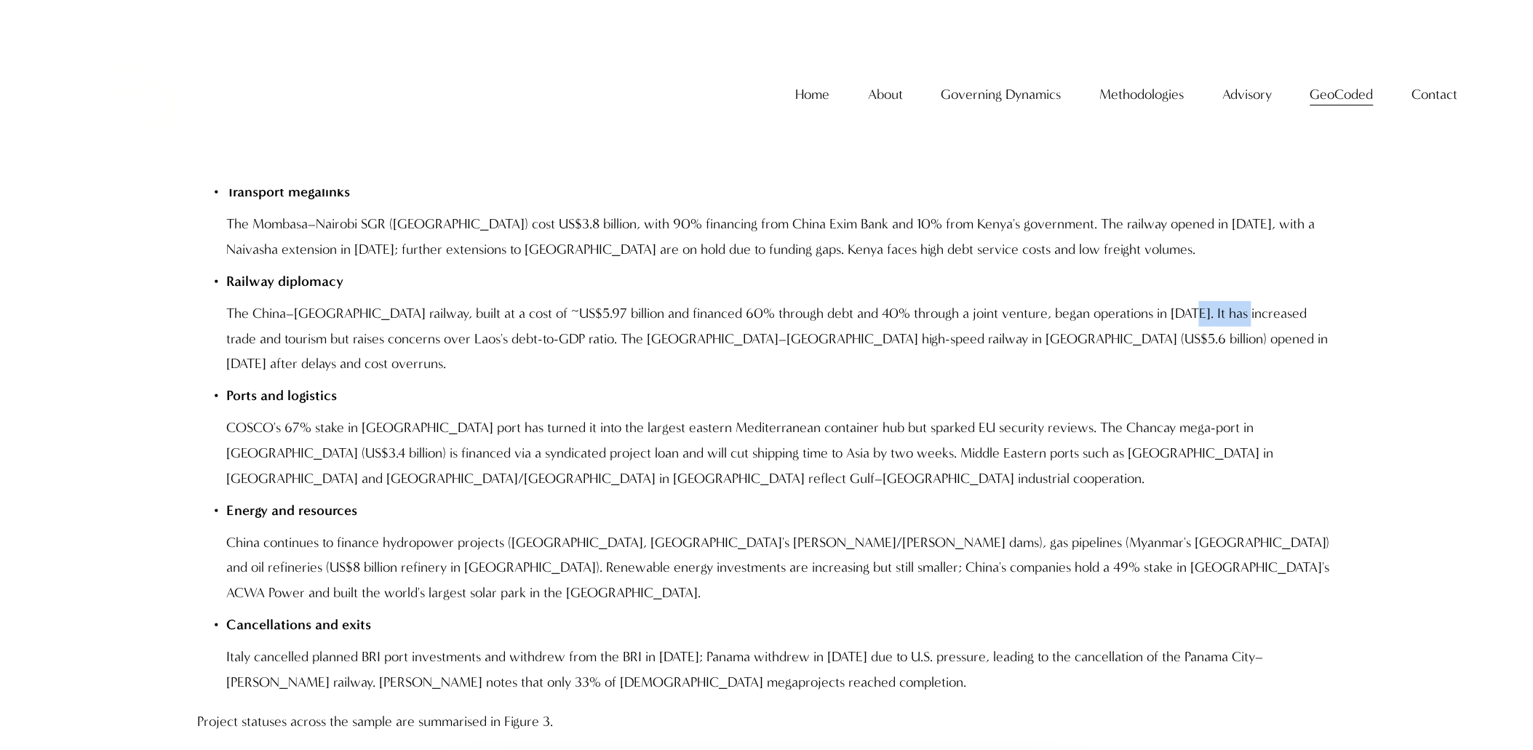
scroll to position [5917, 0]
